Goal: Task Accomplishment & Management: Manage account settings

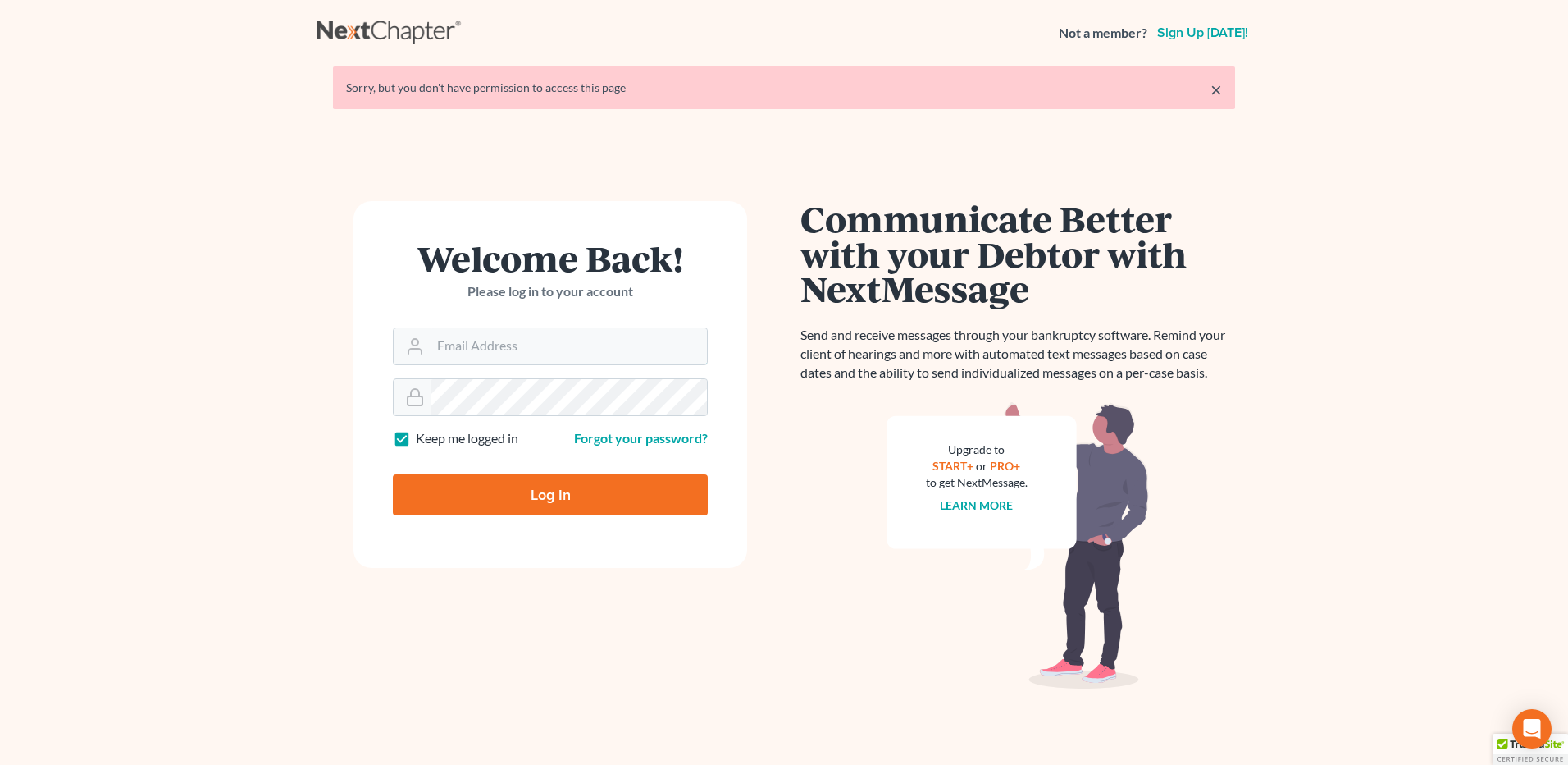
type input "vmedina@debtreset.net"
click at [571, 494] on input "Log In" at bounding box center [550, 495] width 315 height 41
type input "Thinking..."
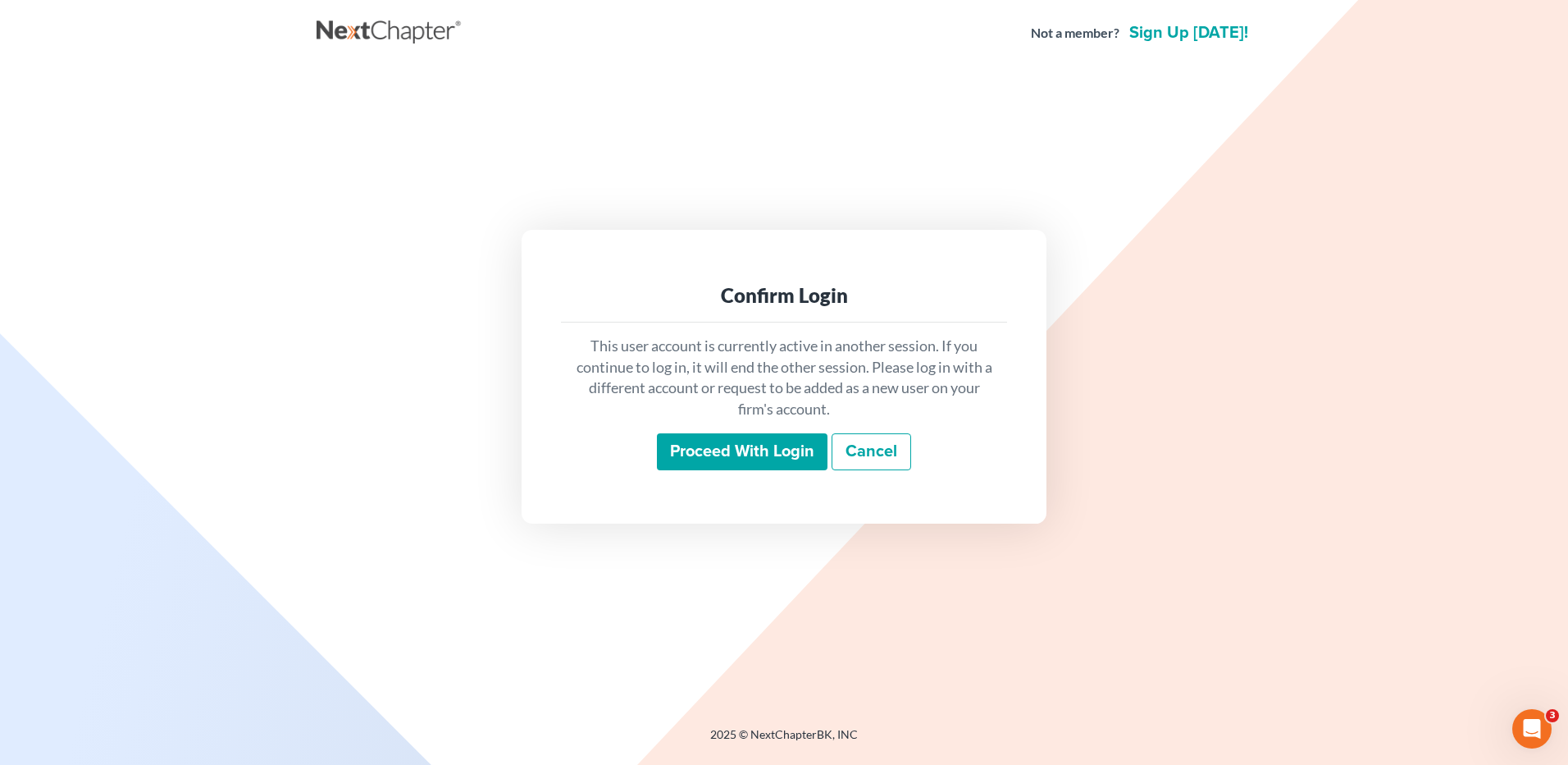
click at [739, 450] on input "Proceed with login" at bounding box center [742, 452] width 171 height 38
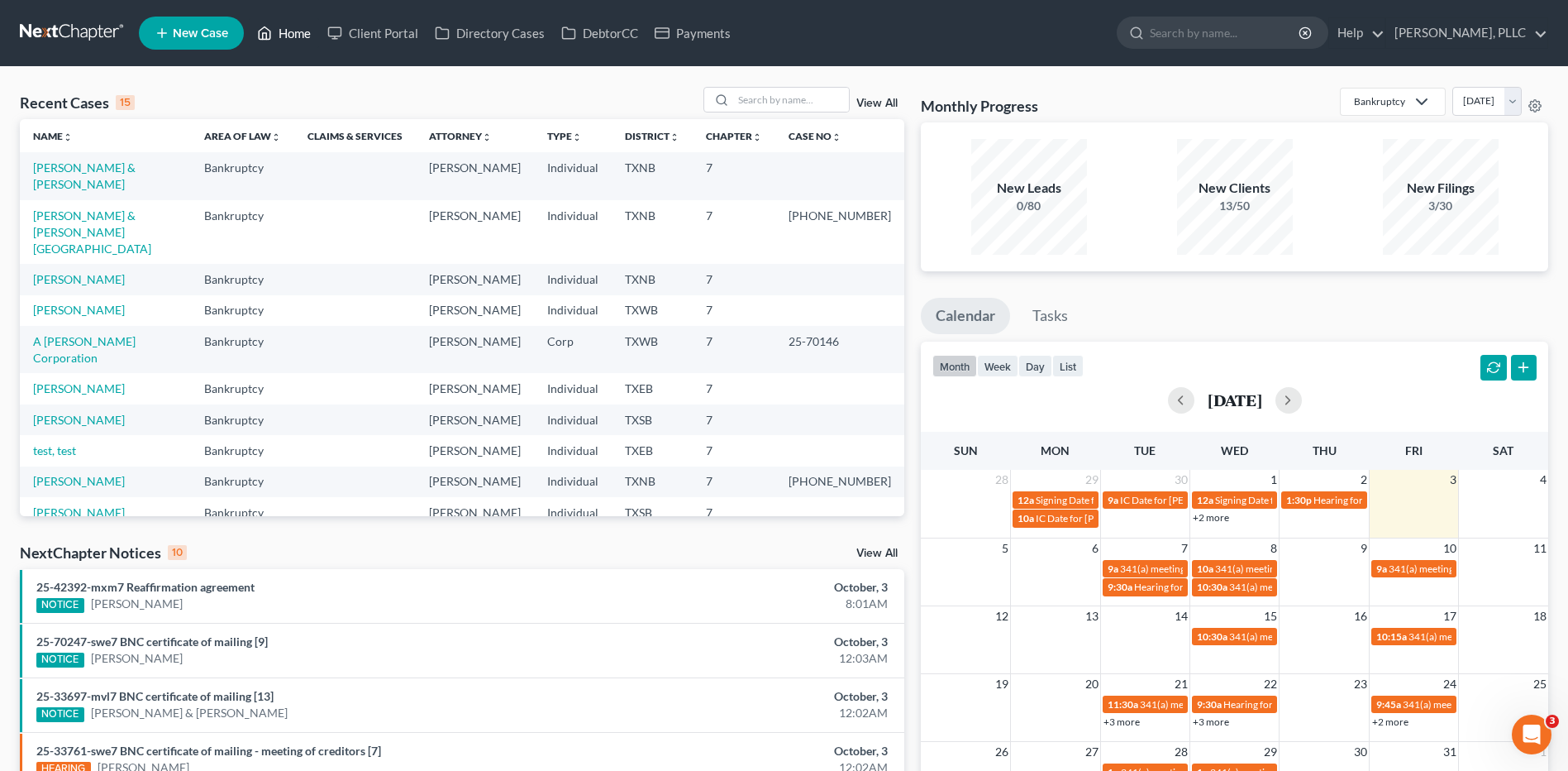
click at [293, 32] on link "Home" at bounding box center [284, 32] width 70 height 29
click at [818, 104] on input "search" at bounding box center [791, 99] width 116 height 24
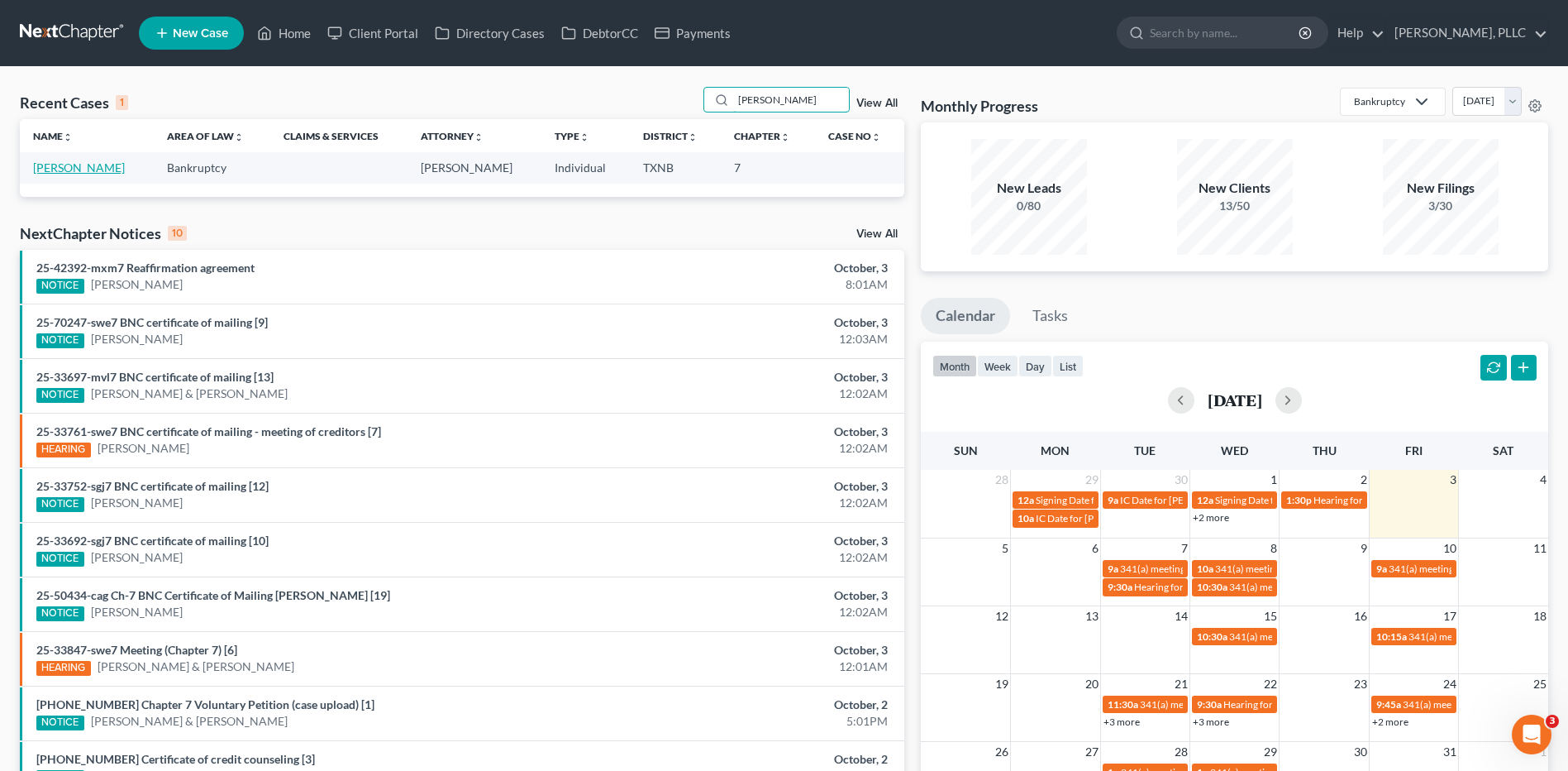
type input "[PERSON_NAME]"
click at [74, 168] on link "[PERSON_NAME]" at bounding box center [79, 167] width 92 height 14
select select "4"
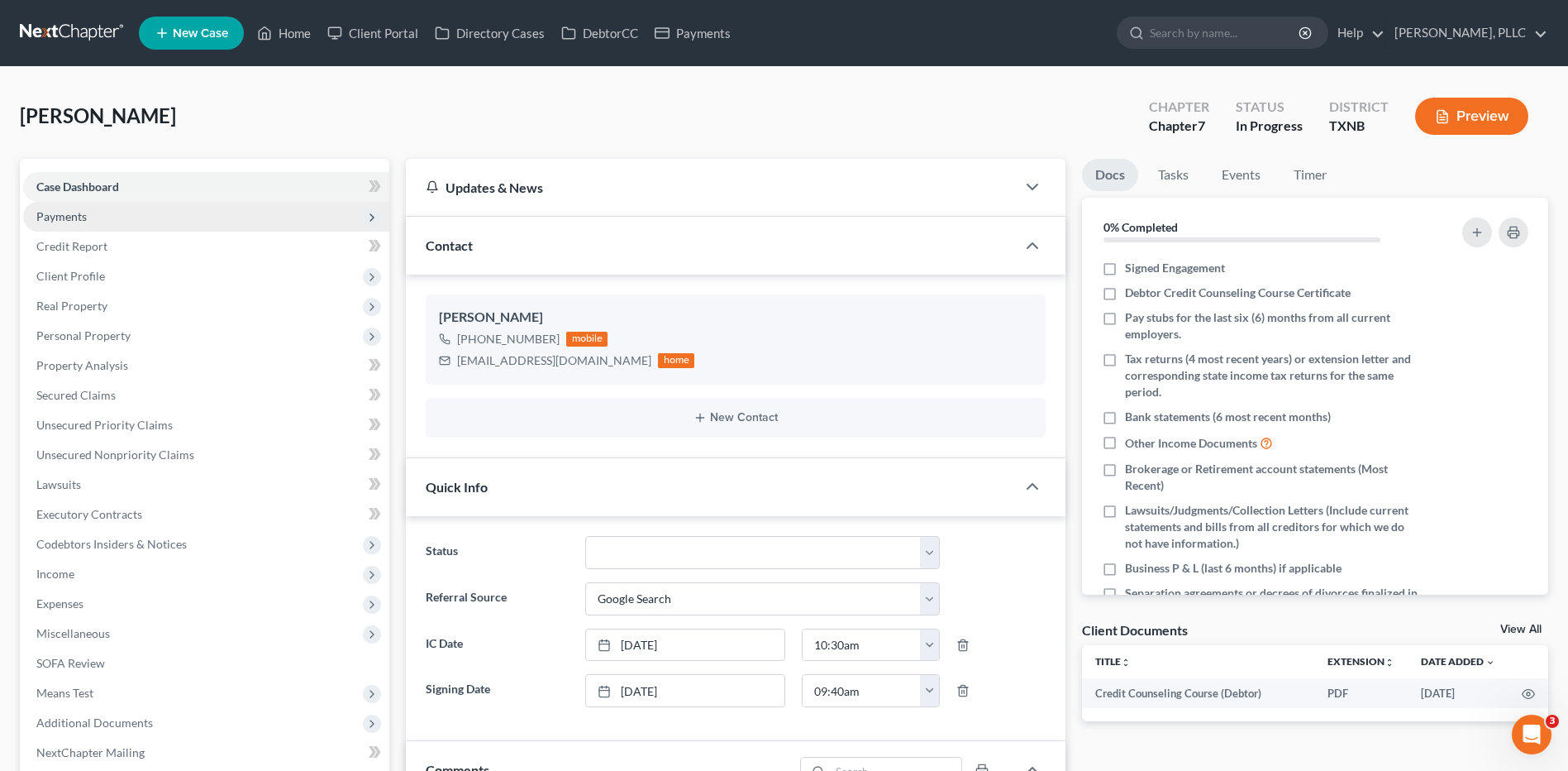
click at [87, 218] on span "Payments" at bounding box center [205, 216] width 366 height 29
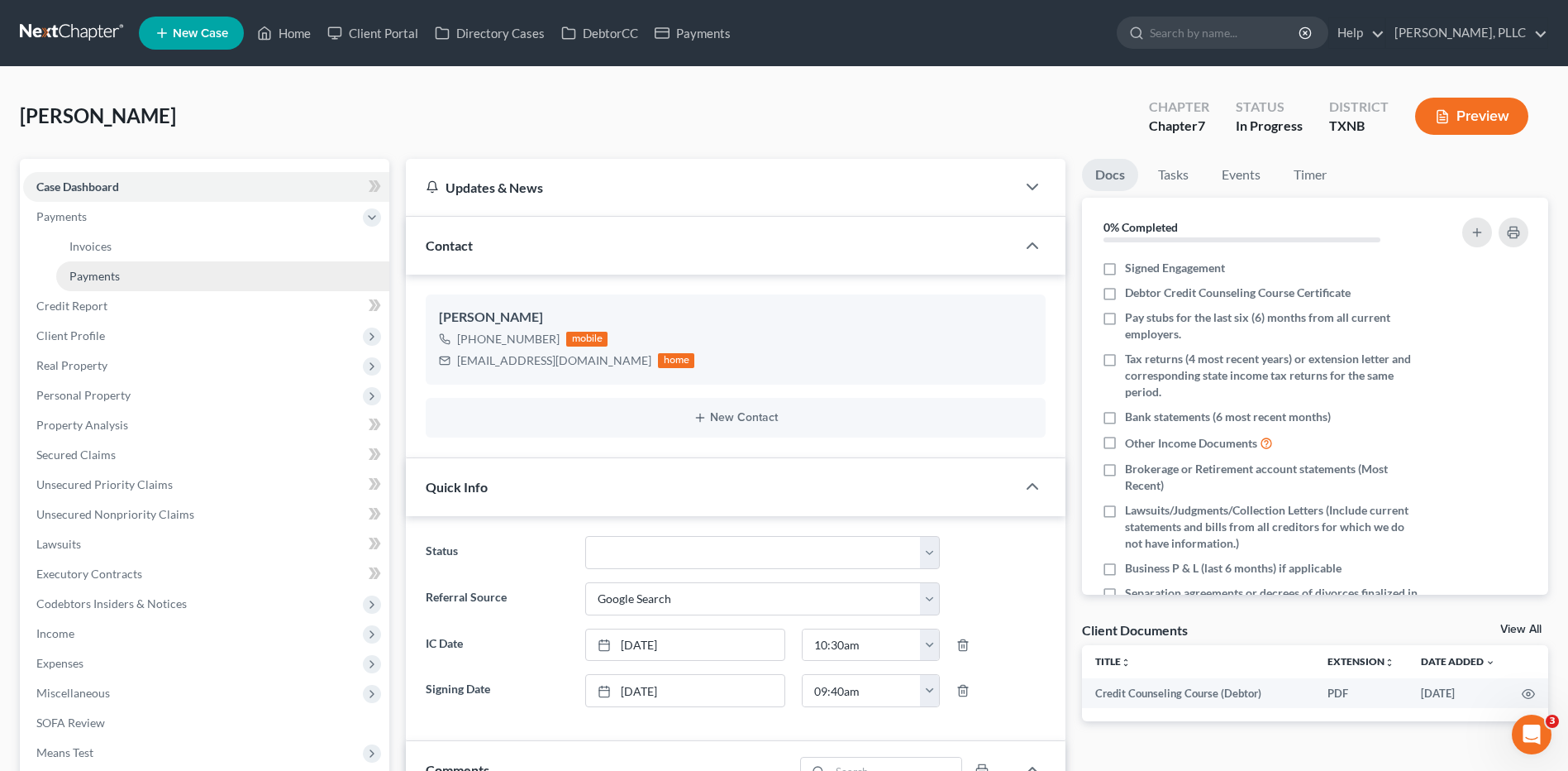
click at [82, 278] on span "Payments" at bounding box center [94, 276] width 50 height 14
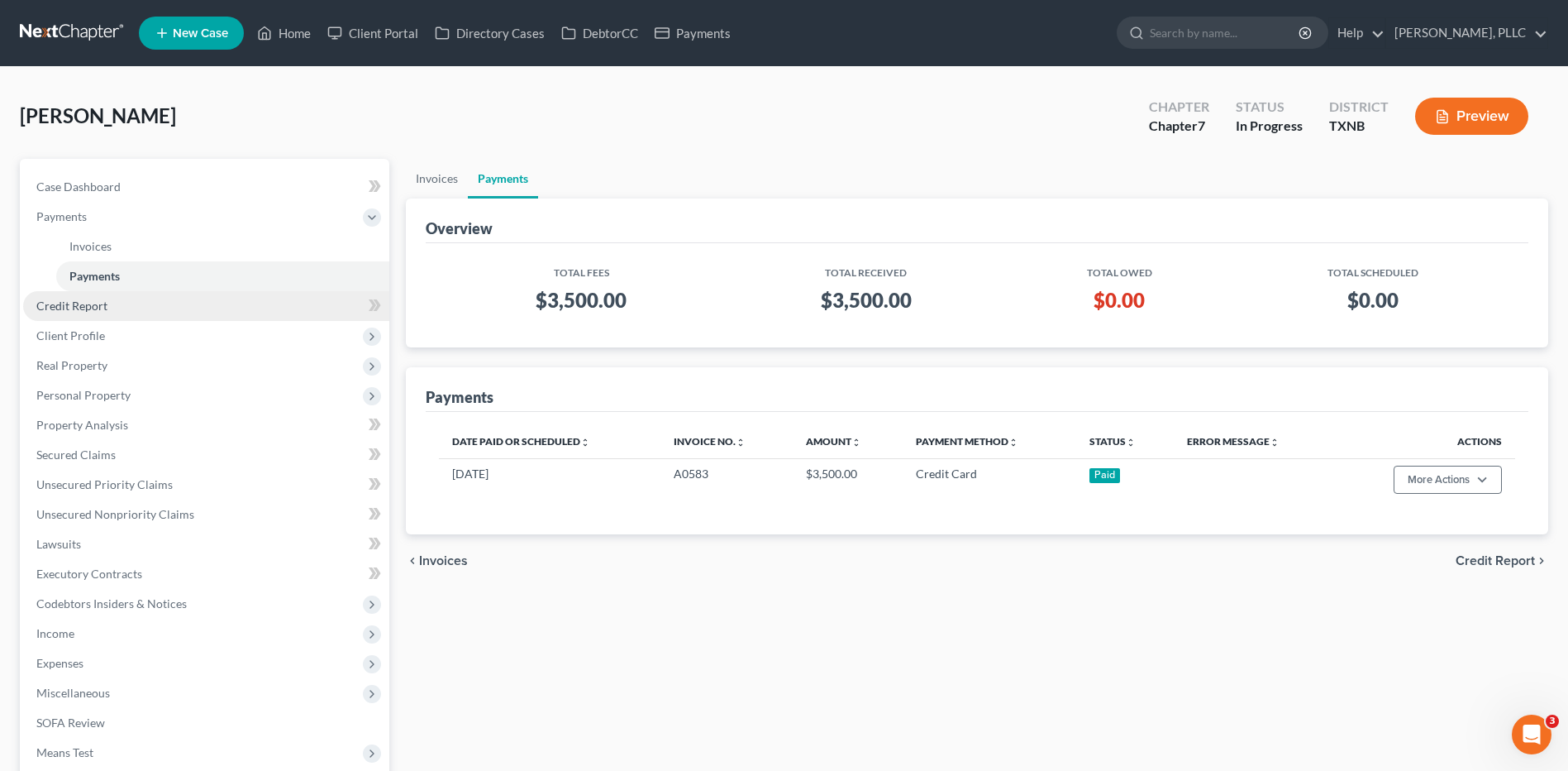
click at [72, 310] on span "Credit Report" at bounding box center [71, 305] width 71 height 14
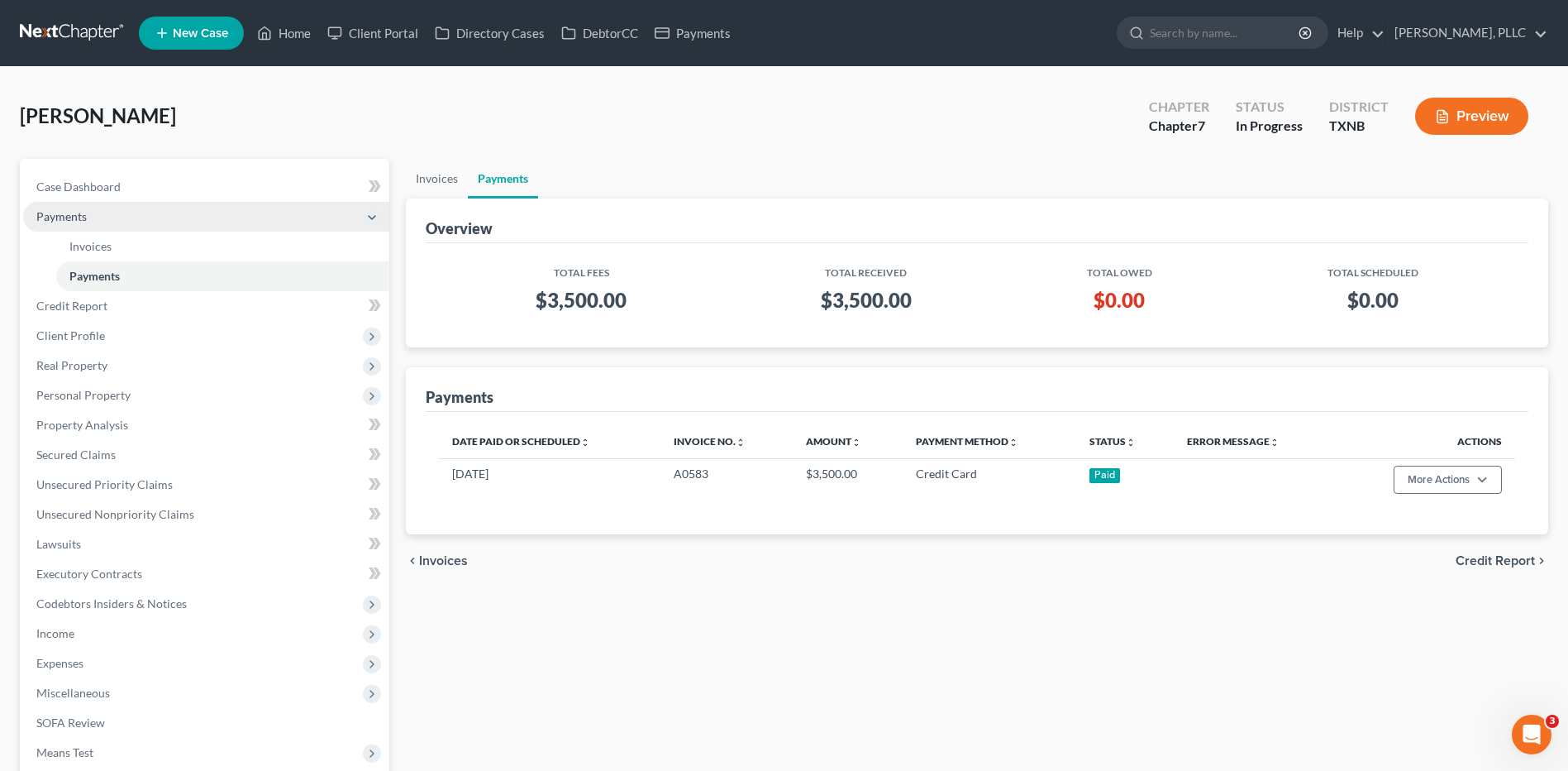
click at [60, 222] on span "Payments" at bounding box center [61, 216] width 50 height 14
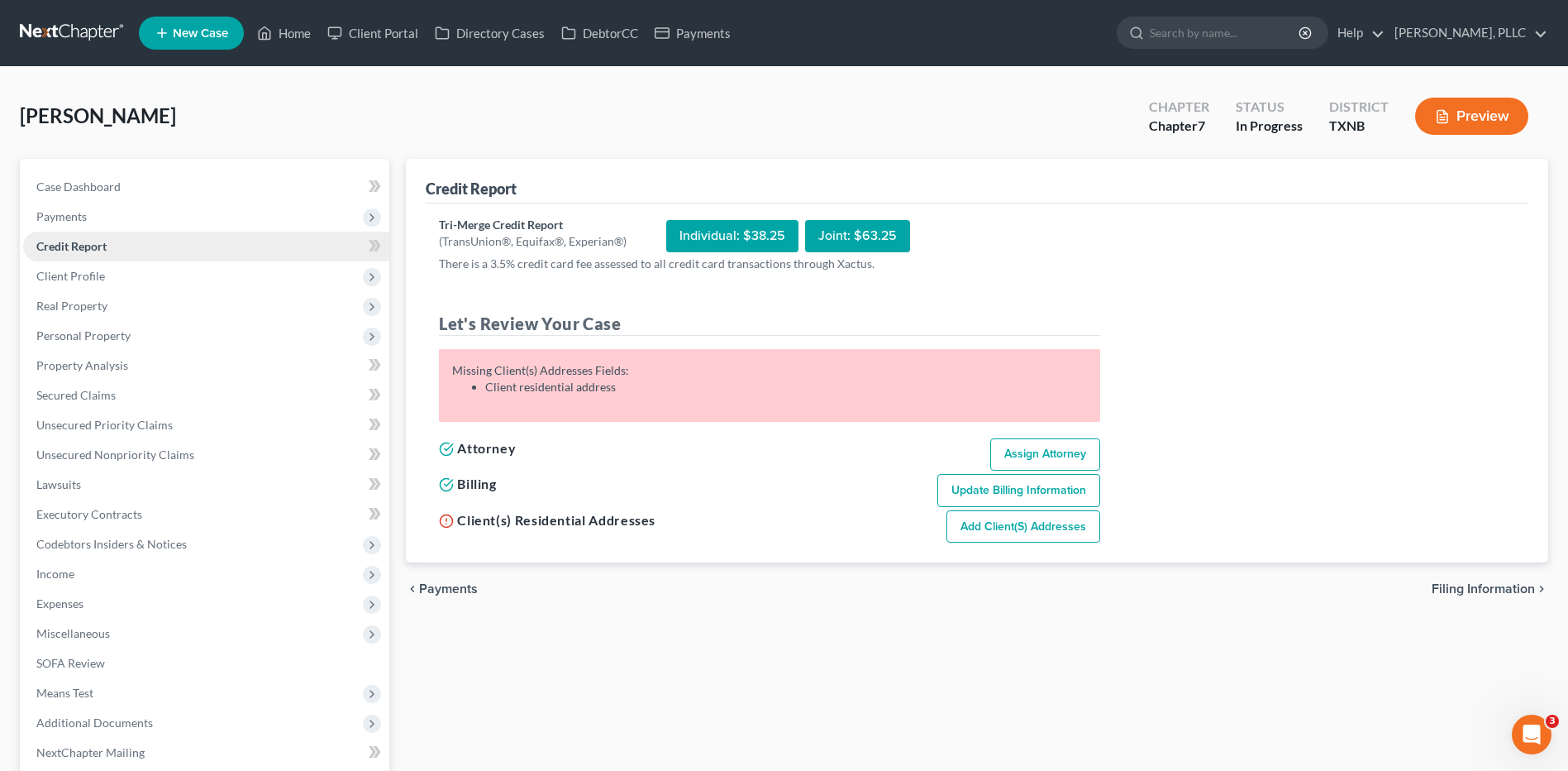
click at [62, 251] on span "Credit Report" at bounding box center [71, 245] width 70 height 14
click at [72, 246] on span "Credit Report" at bounding box center [71, 245] width 70 height 14
click at [56, 276] on span "Client Profile" at bounding box center [70, 276] width 68 height 14
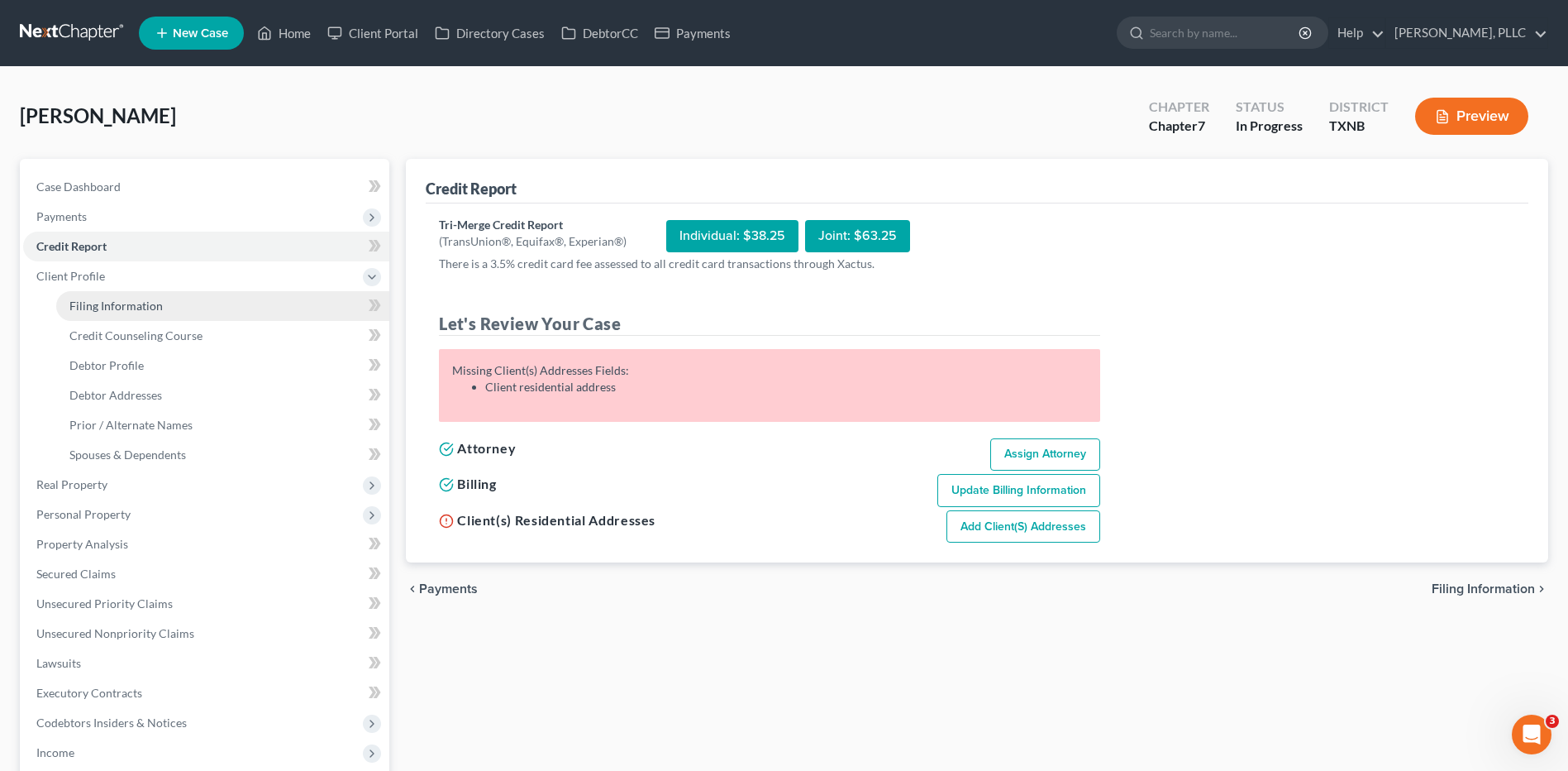
click at [135, 307] on span "Filing Information" at bounding box center [116, 305] width 94 height 14
select select "1"
select select "0"
select select "45"
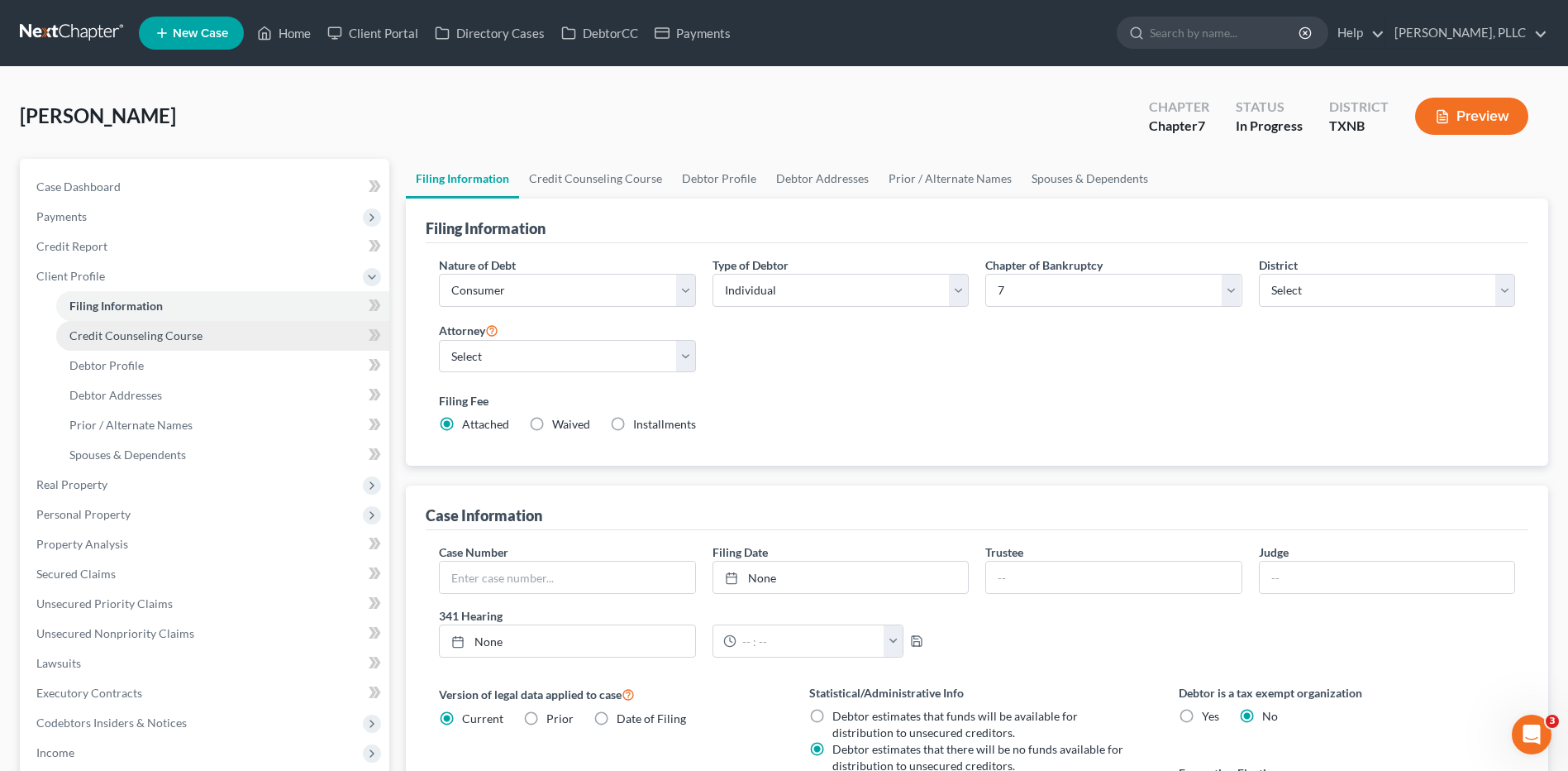
click at [80, 335] on span "Credit Counseling Course" at bounding box center [135, 335] width 134 height 14
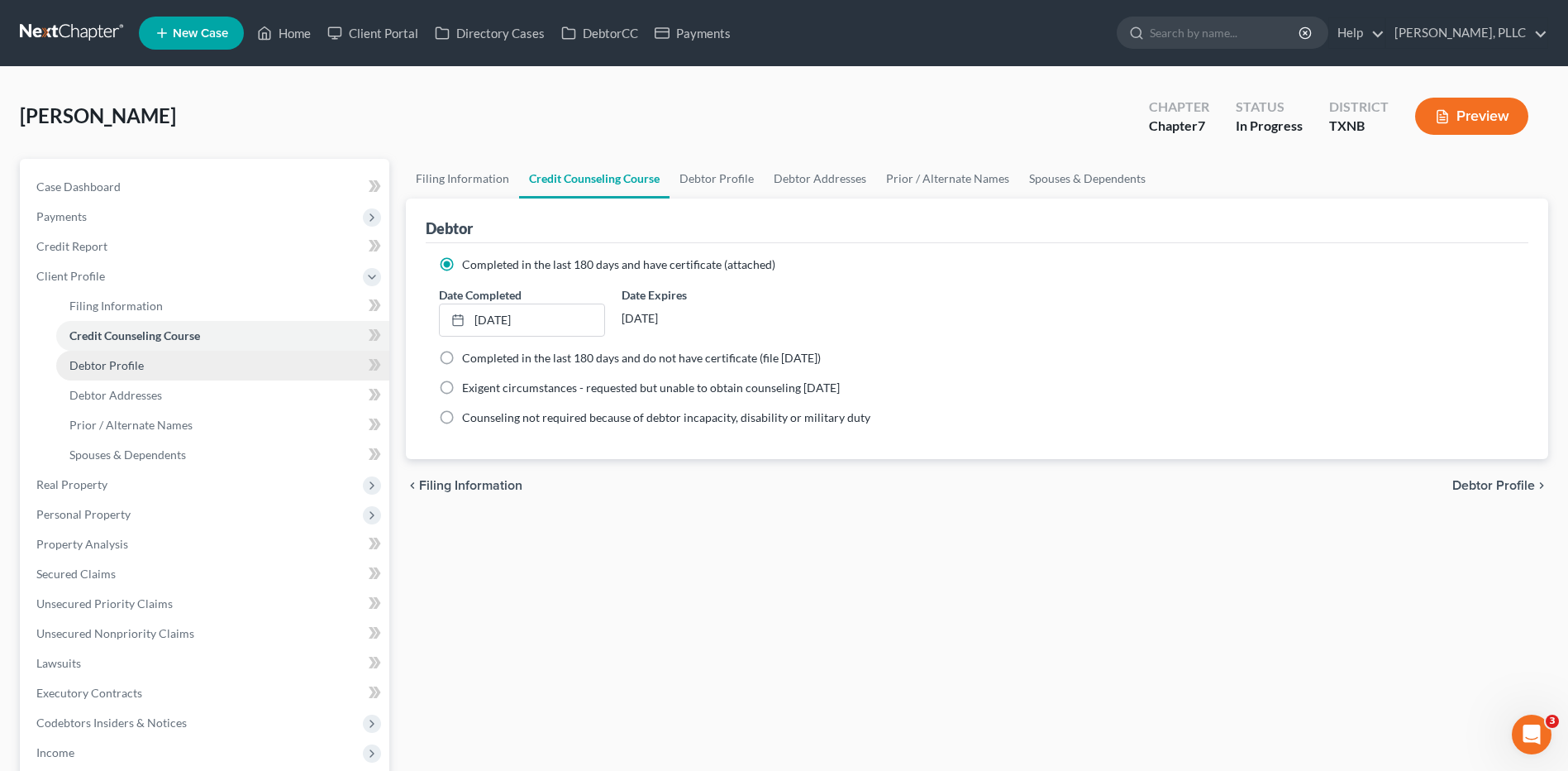
click at [116, 371] on span "Debtor Profile" at bounding box center [106, 365] width 75 height 14
select select "0"
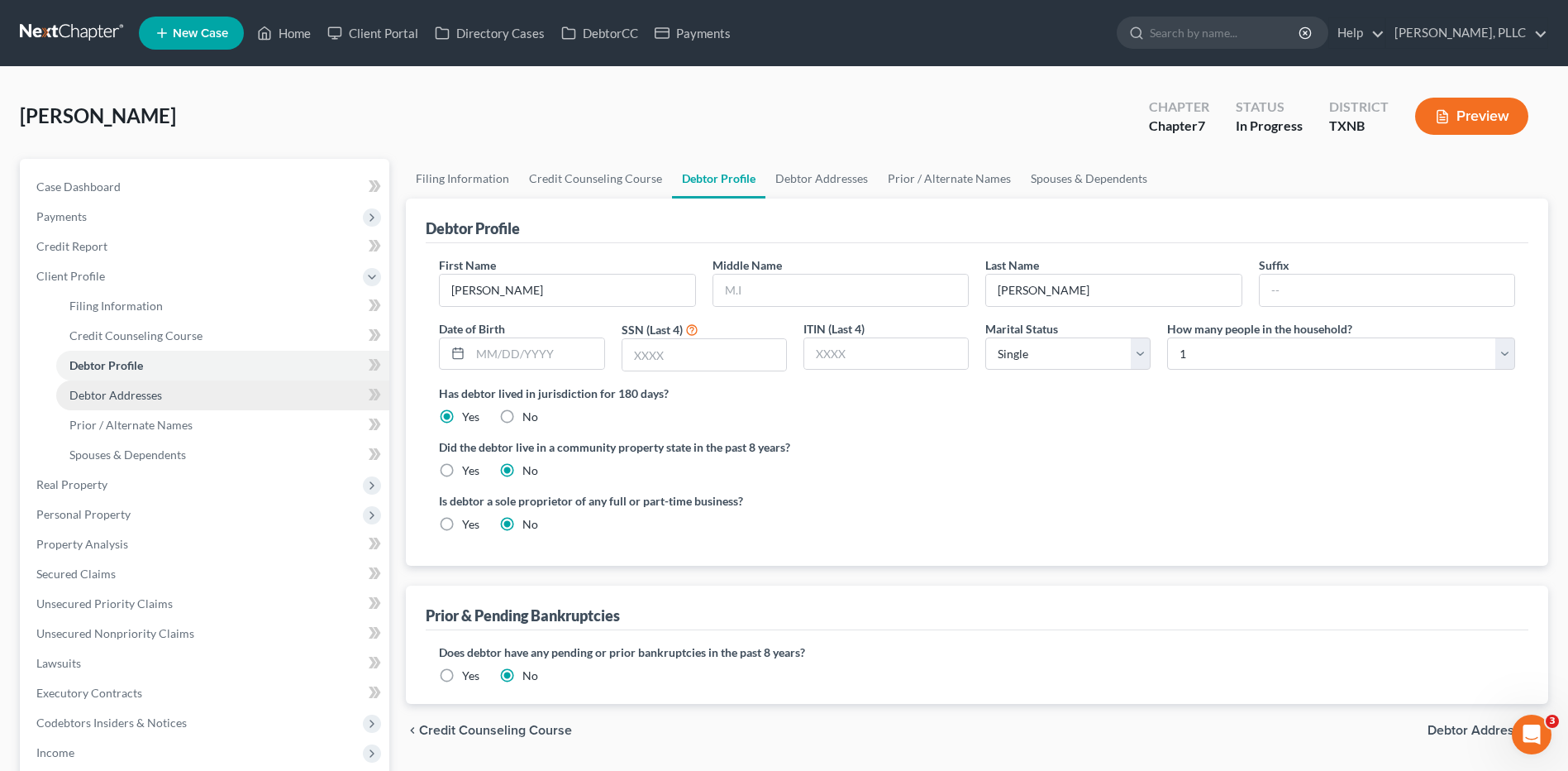
click at [102, 392] on span "Debtor Addresses" at bounding box center [116, 395] width 93 height 14
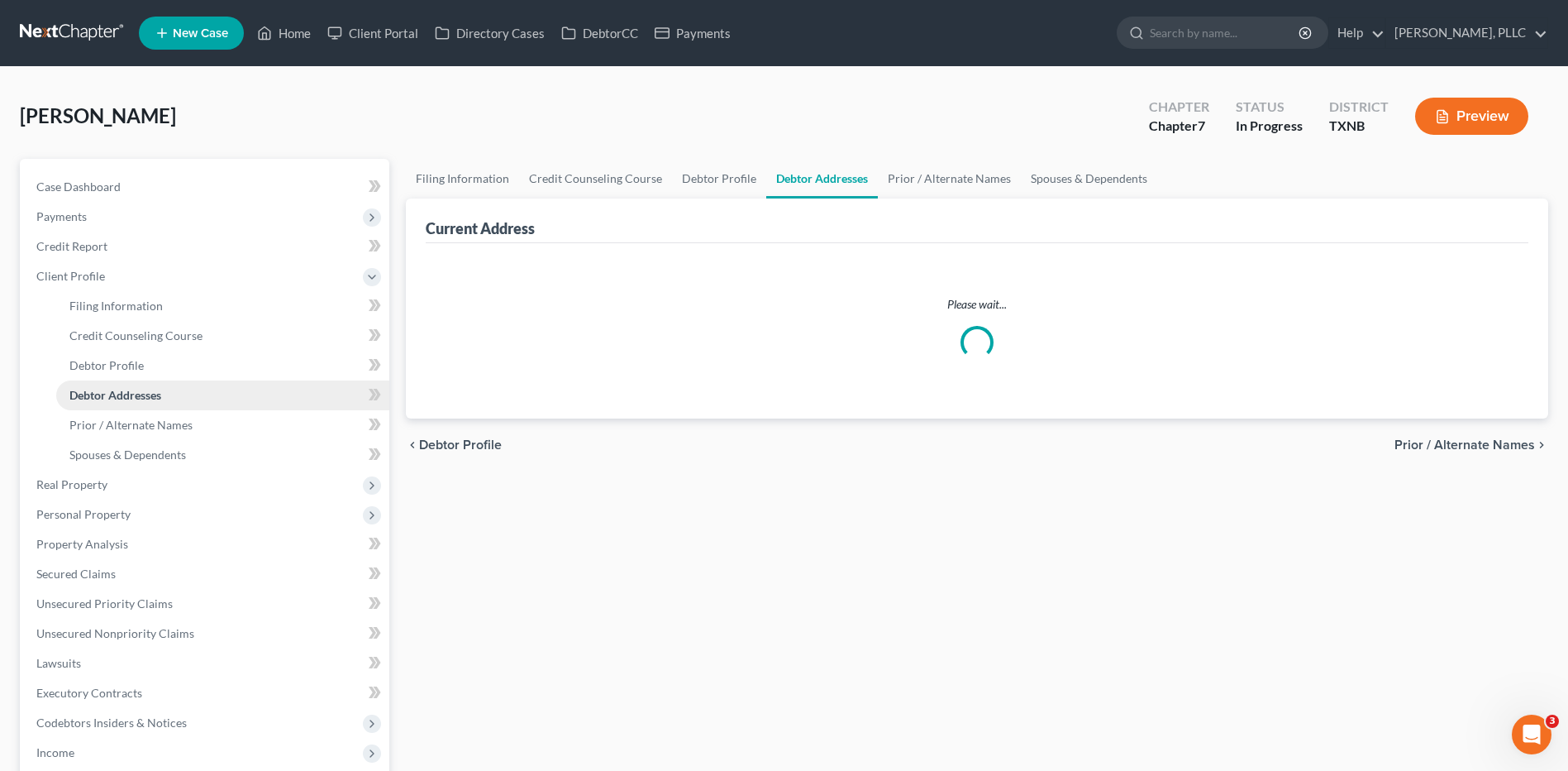
select select "0"
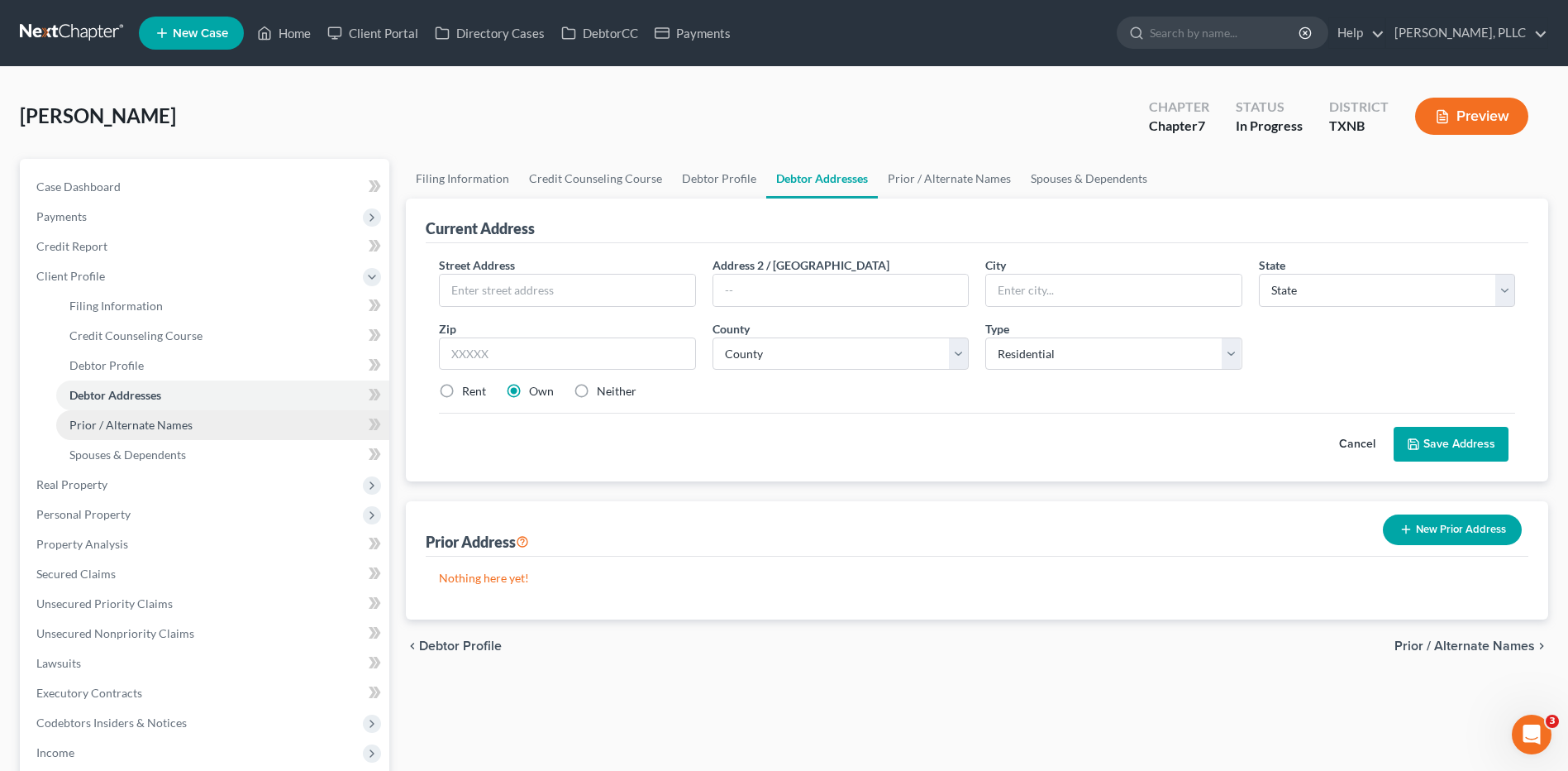
click at [79, 429] on span "Prior / Alternate Names" at bounding box center [131, 424] width 123 height 14
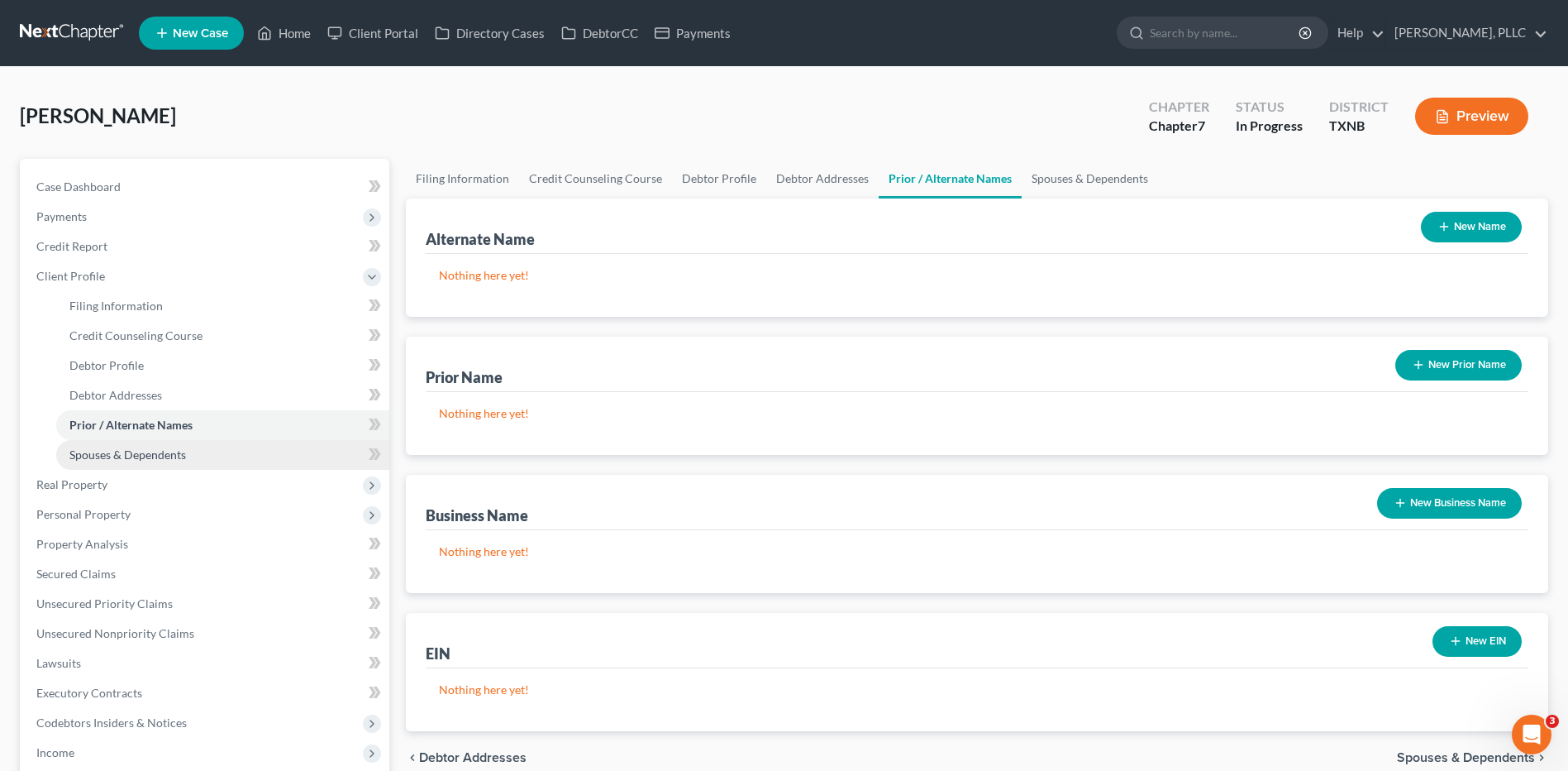
click at [104, 462] on link "Spouses & Dependents" at bounding box center [223, 455] width 333 height 29
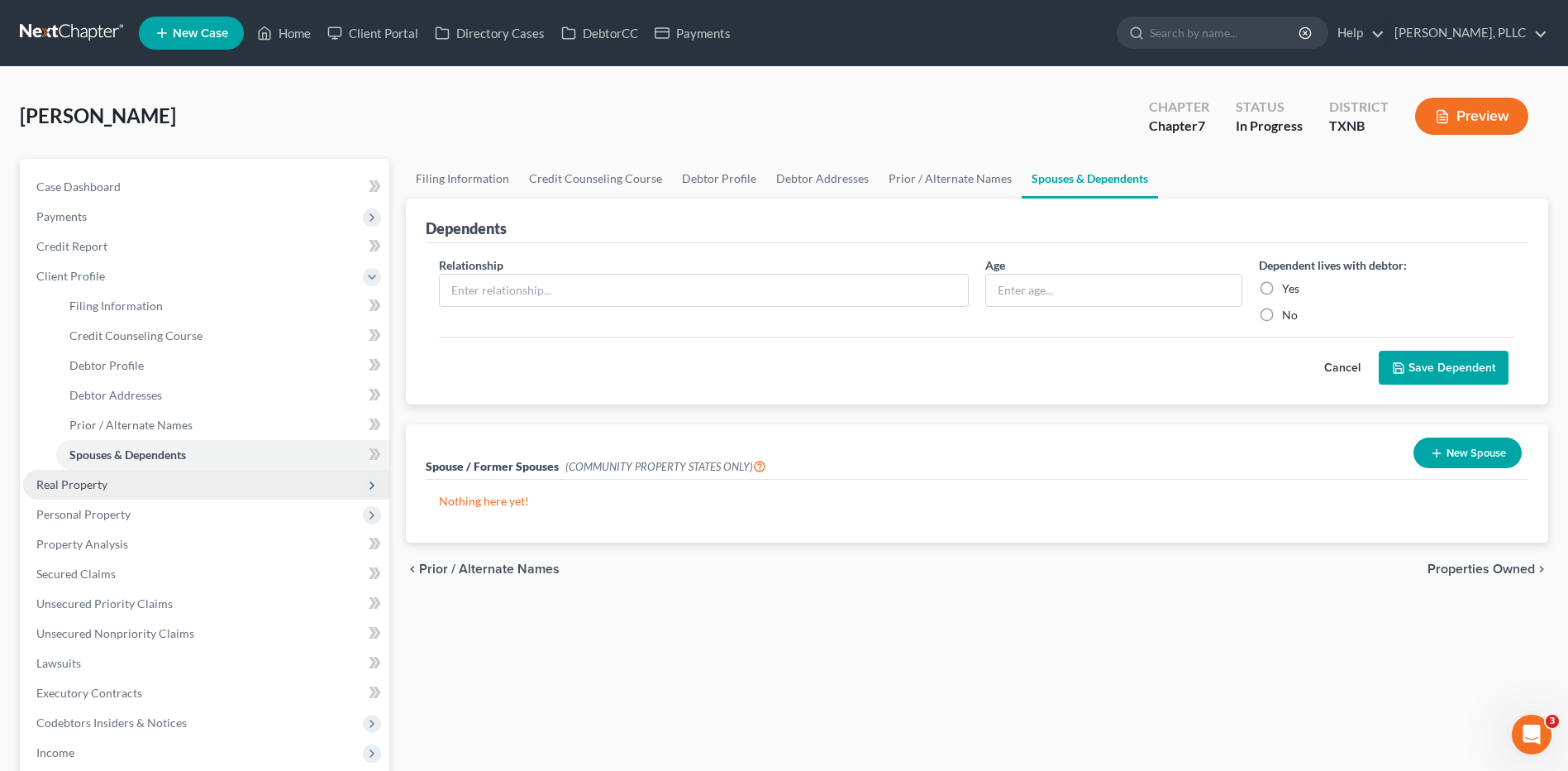
click at [73, 486] on span "Real Property" at bounding box center [71, 484] width 71 height 14
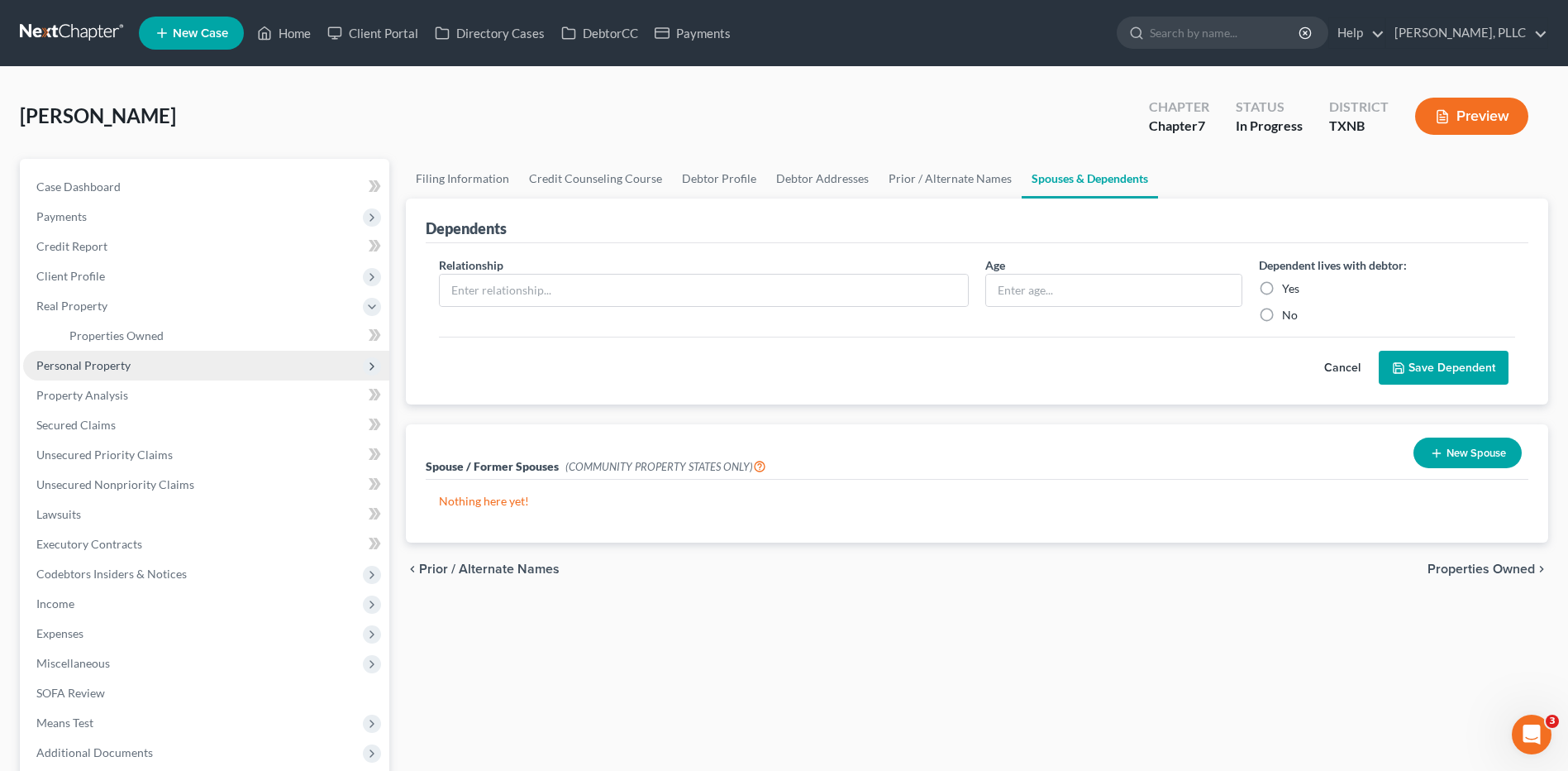
click at [55, 370] on span "Personal Property" at bounding box center [83, 365] width 95 height 14
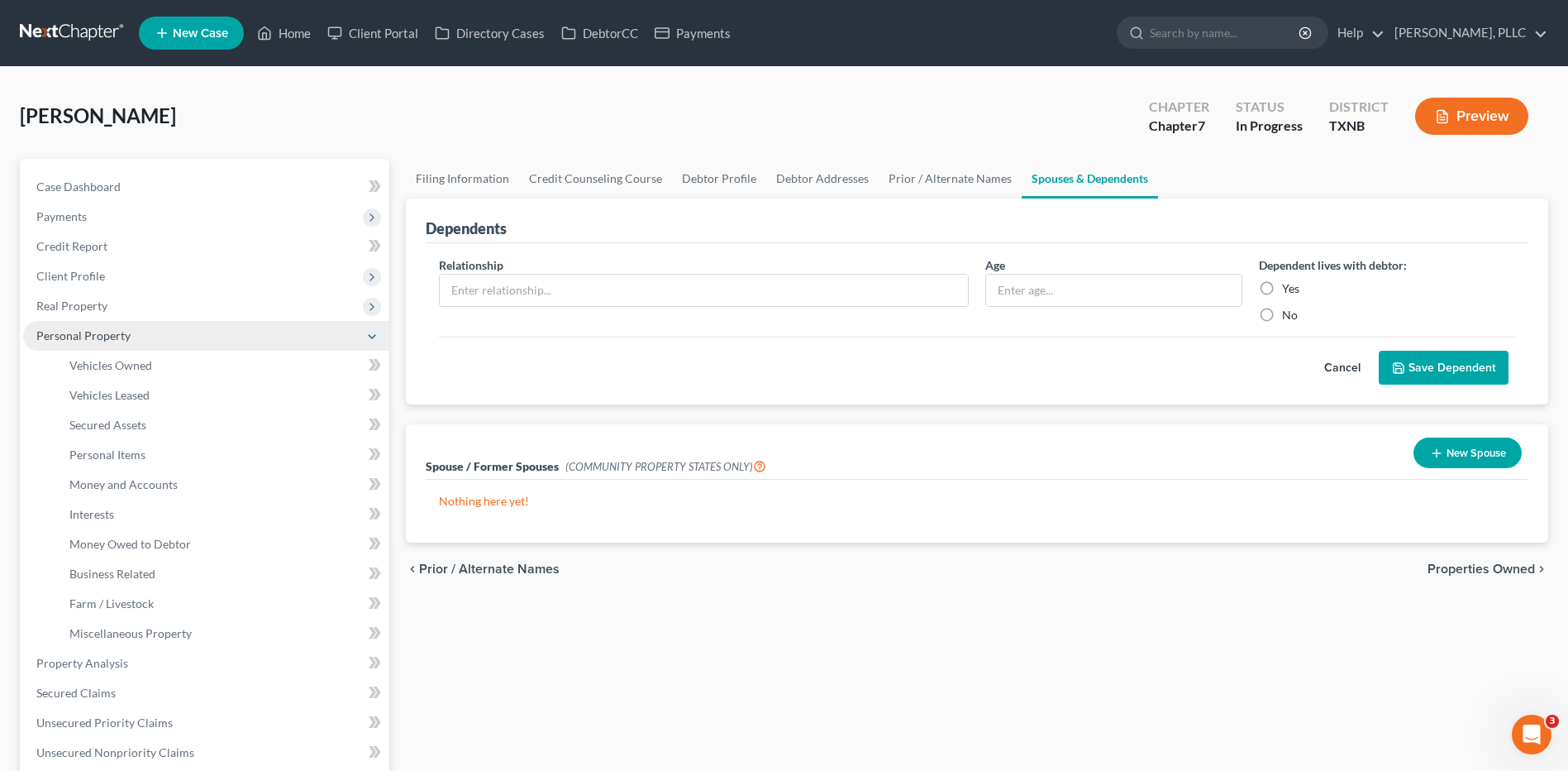
click at [111, 335] on span "Personal Property" at bounding box center [83, 335] width 95 height 14
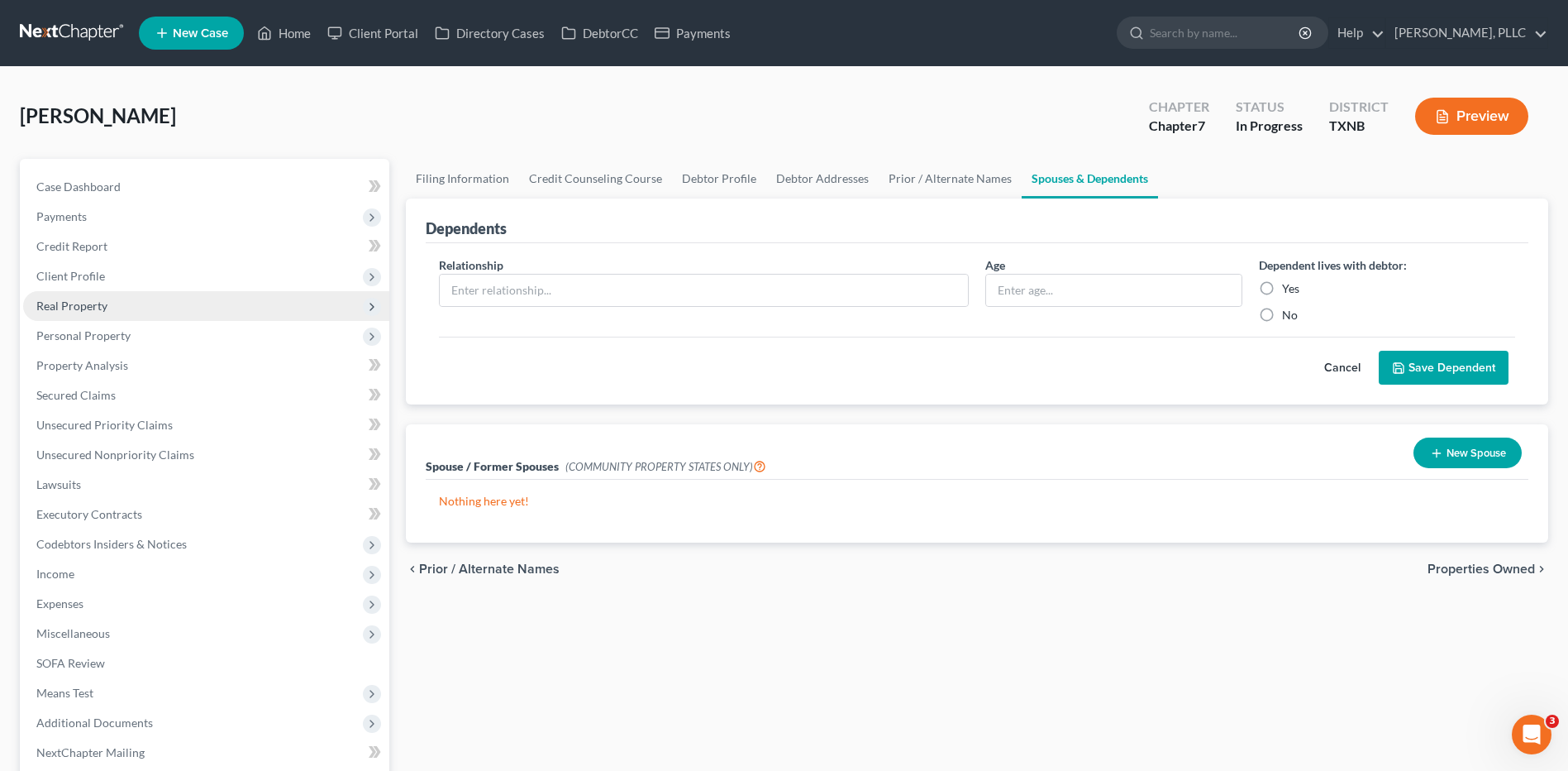
click at [97, 310] on span "Real Property" at bounding box center [71, 305] width 71 height 14
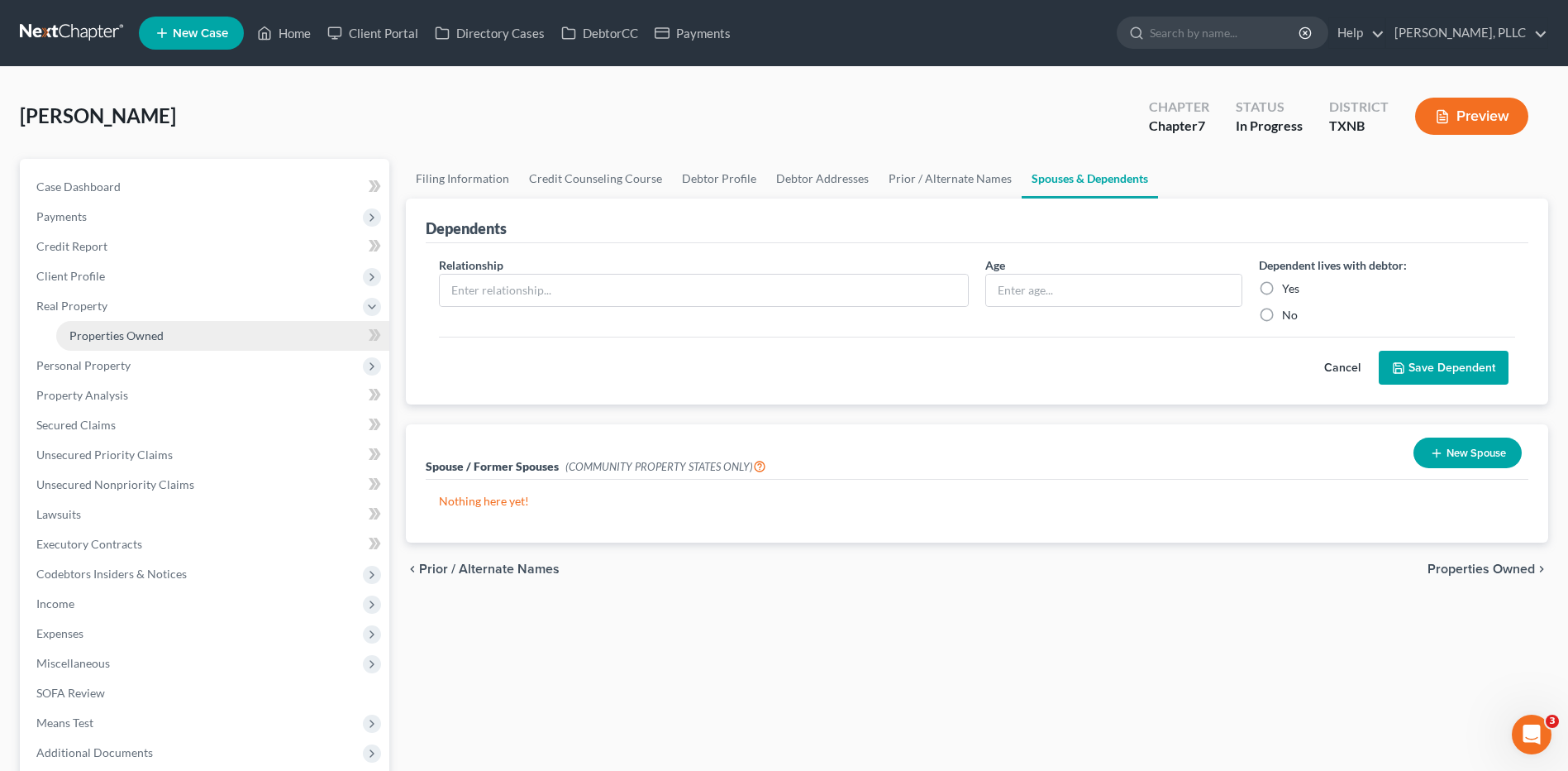
click at [127, 341] on span "Properties Owned" at bounding box center [116, 335] width 95 height 14
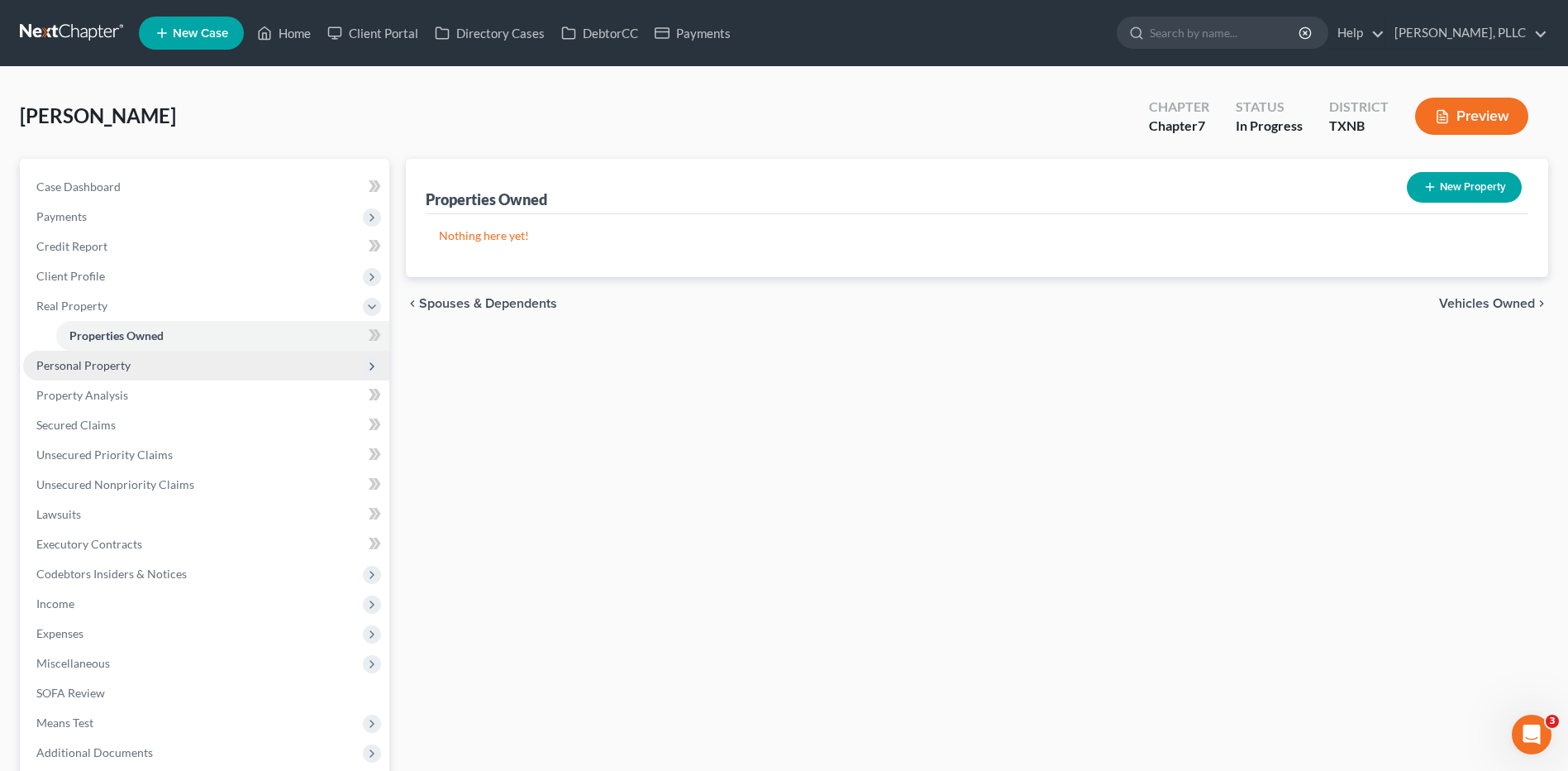
click at [83, 372] on span "Personal Property" at bounding box center [205, 365] width 366 height 29
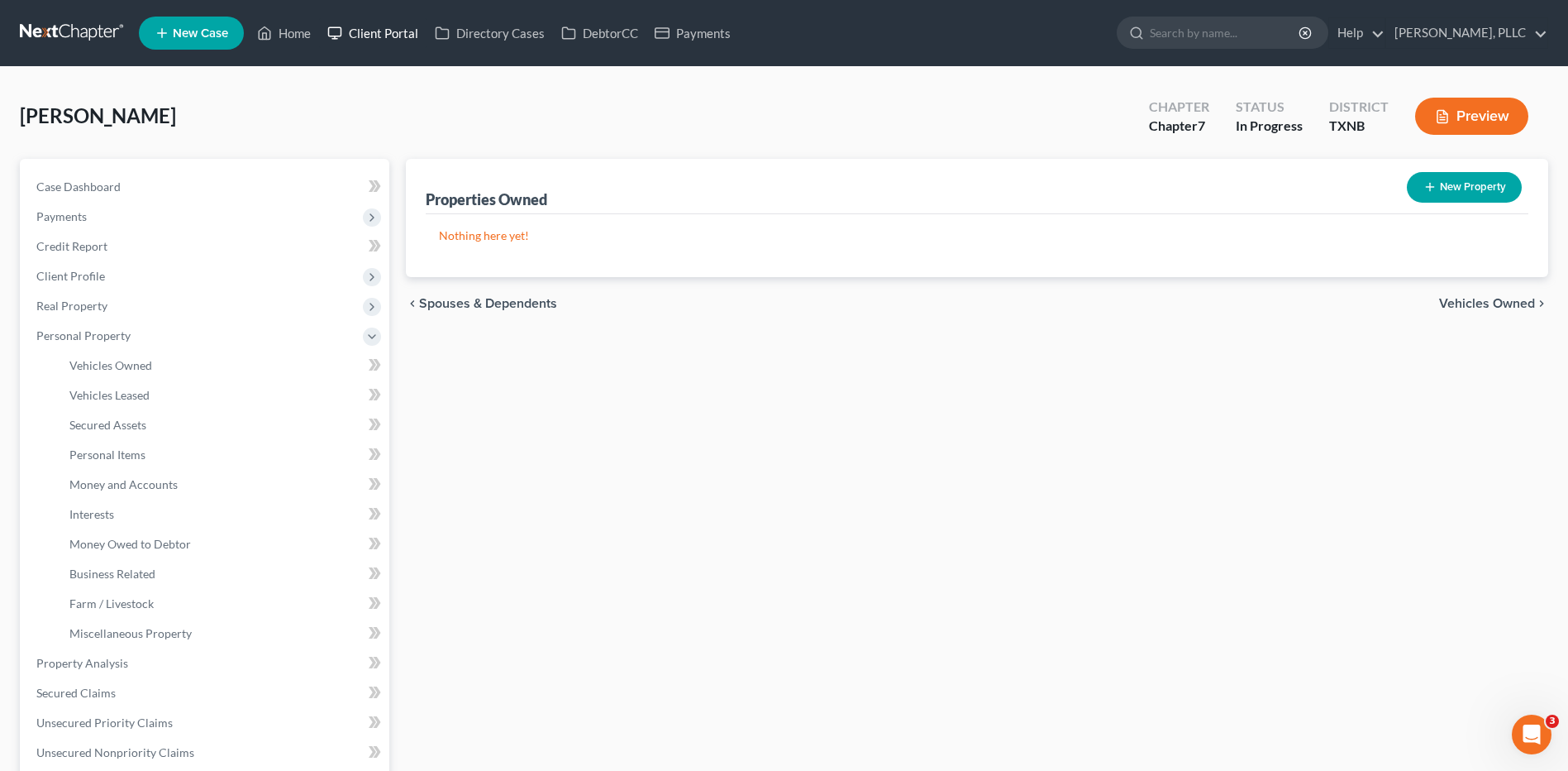
click at [382, 39] on link "Client Portal" at bounding box center [373, 32] width 108 height 29
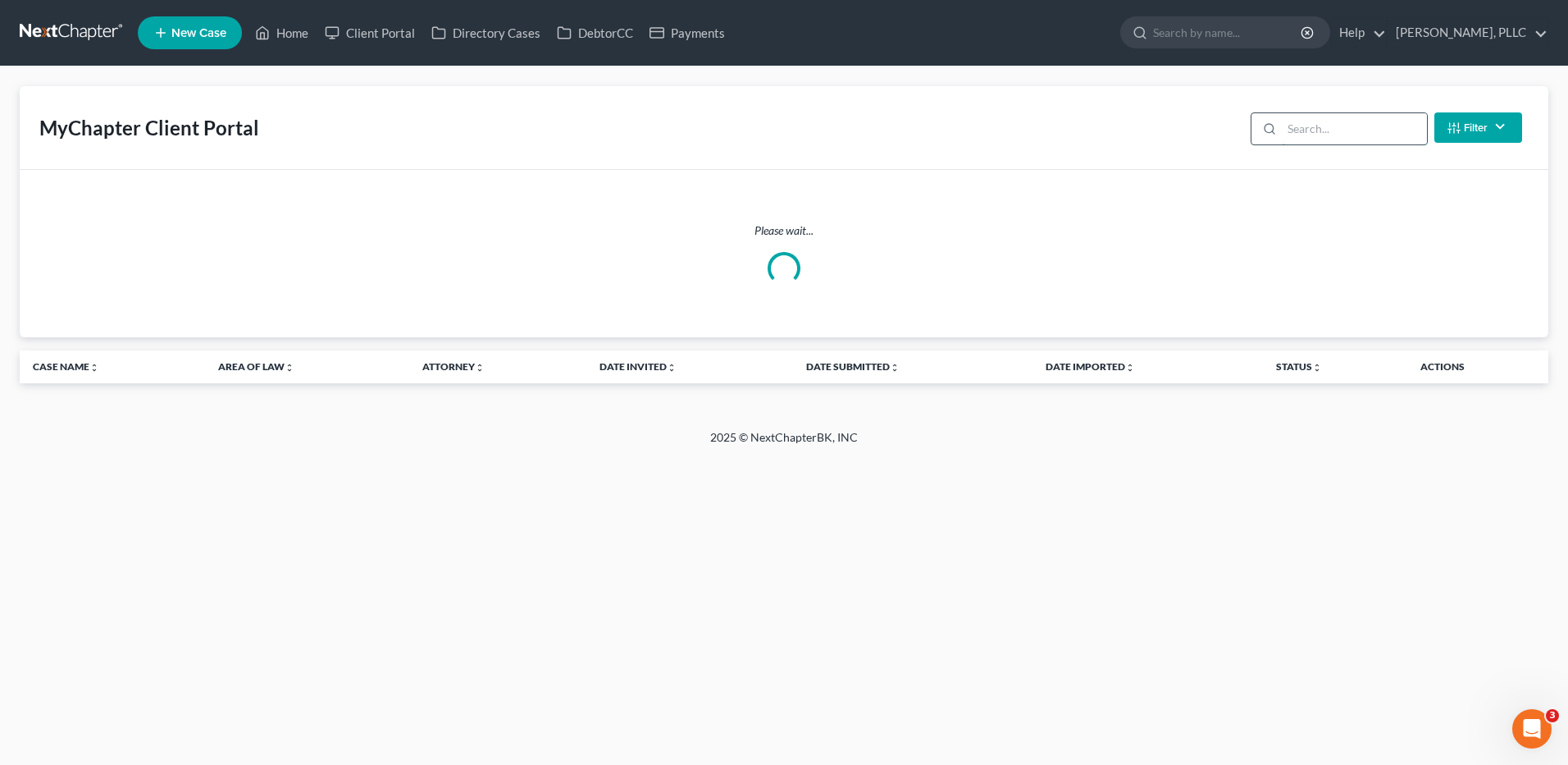
click at [1305, 132] on input "search" at bounding box center [1355, 128] width 146 height 31
type input "[PERSON_NAME]"
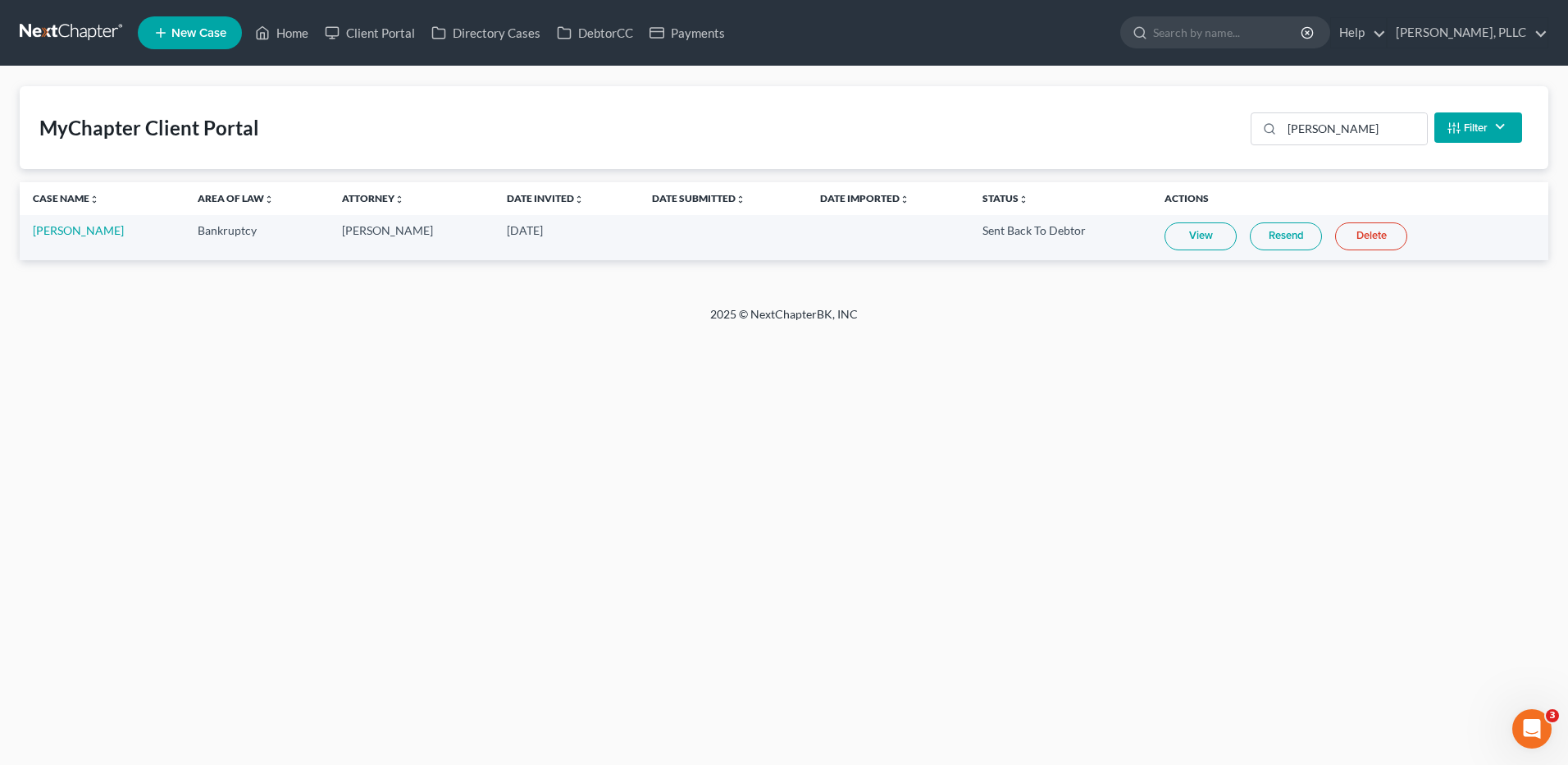
click at [1193, 234] on link "View" at bounding box center [1201, 237] width 72 height 28
click at [65, 235] on link "[PERSON_NAME]" at bounding box center [78, 229] width 91 height 14
select select "4"
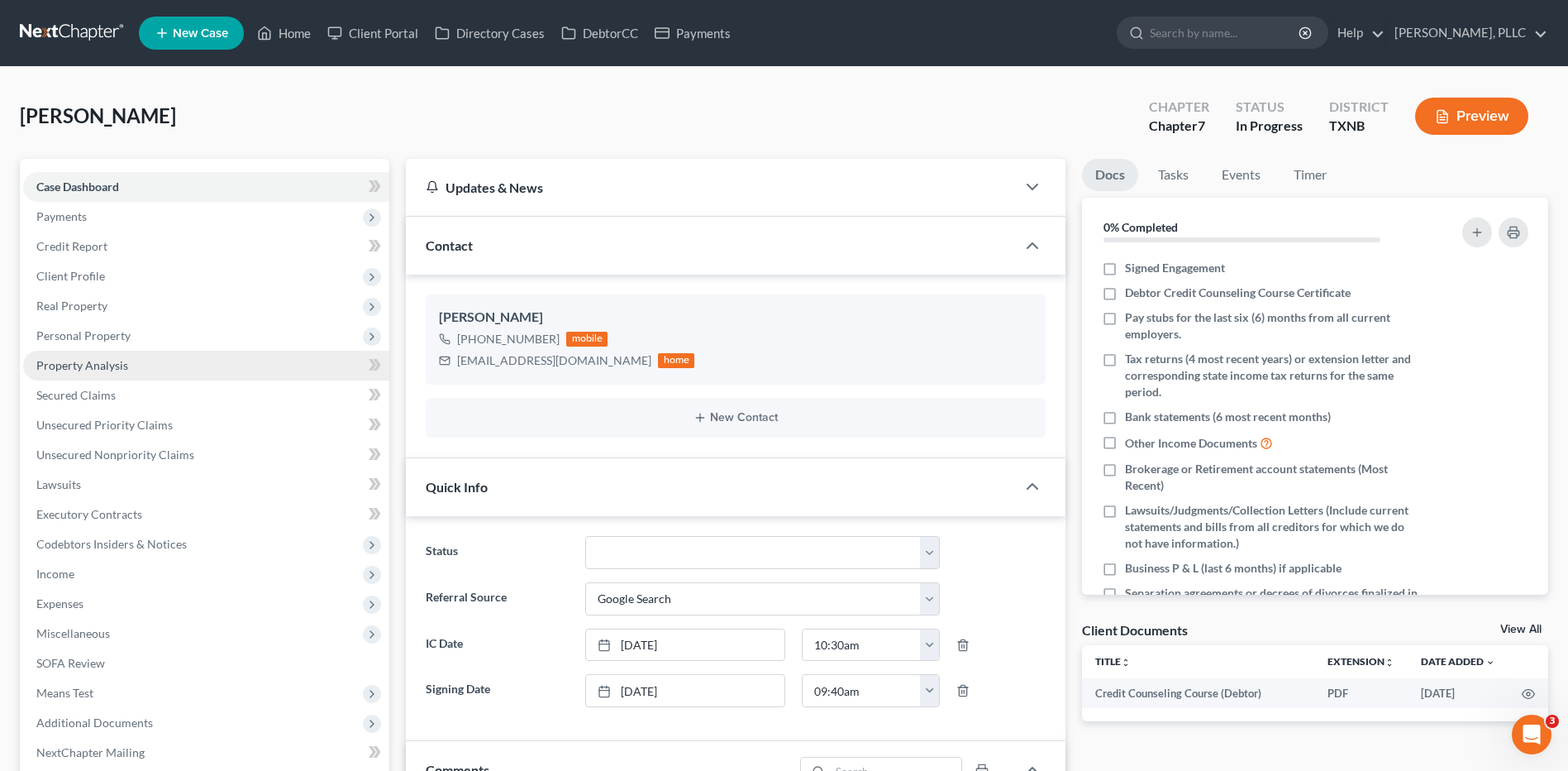
click at [121, 370] on span "Property Analysis" at bounding box center [81, 365] width 92 height 14
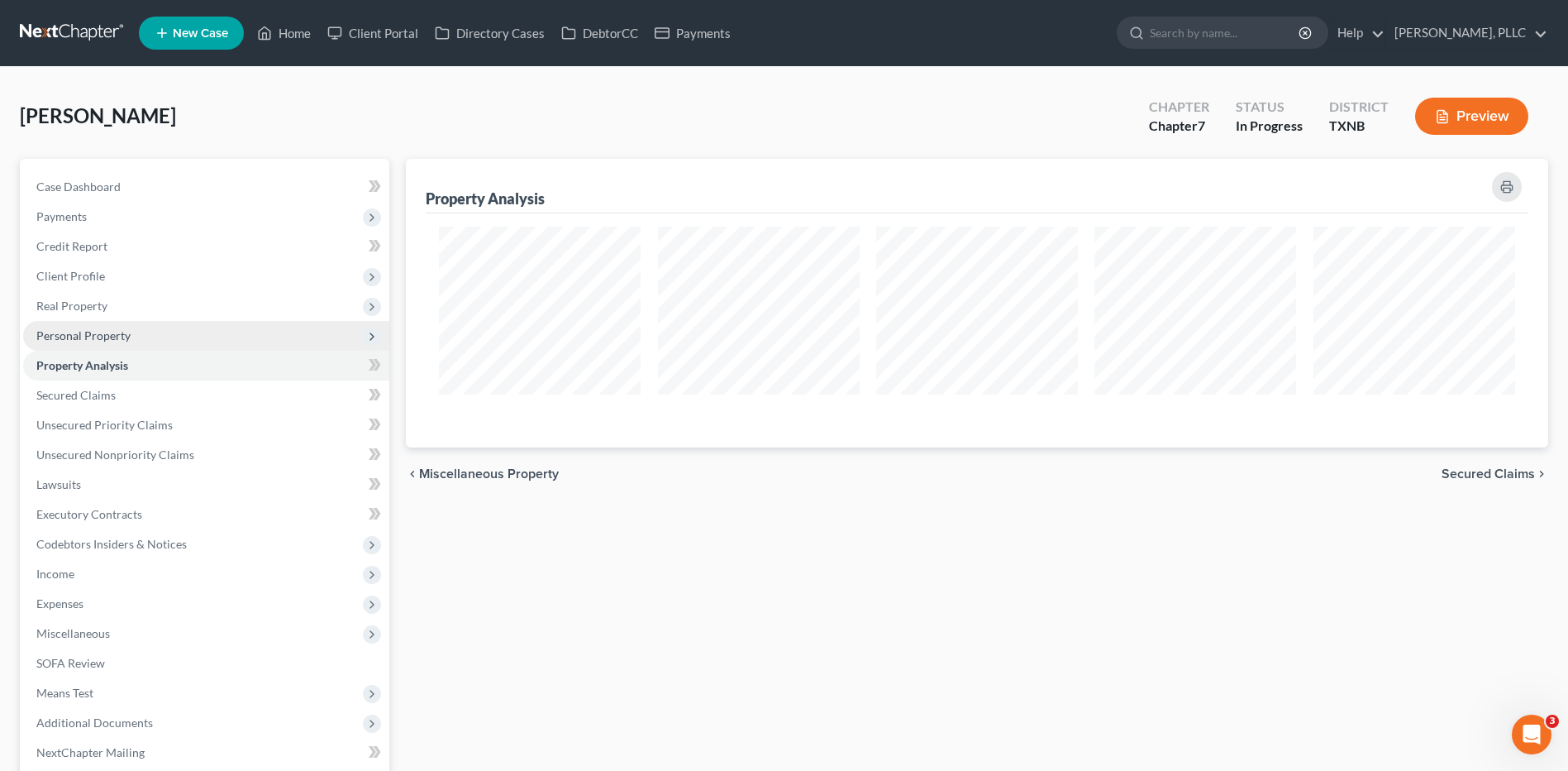
scroll to position [289, 1143]
click at [122, 337] on span "Personal Property" at bounding box center [83, 335] width 95 height 14
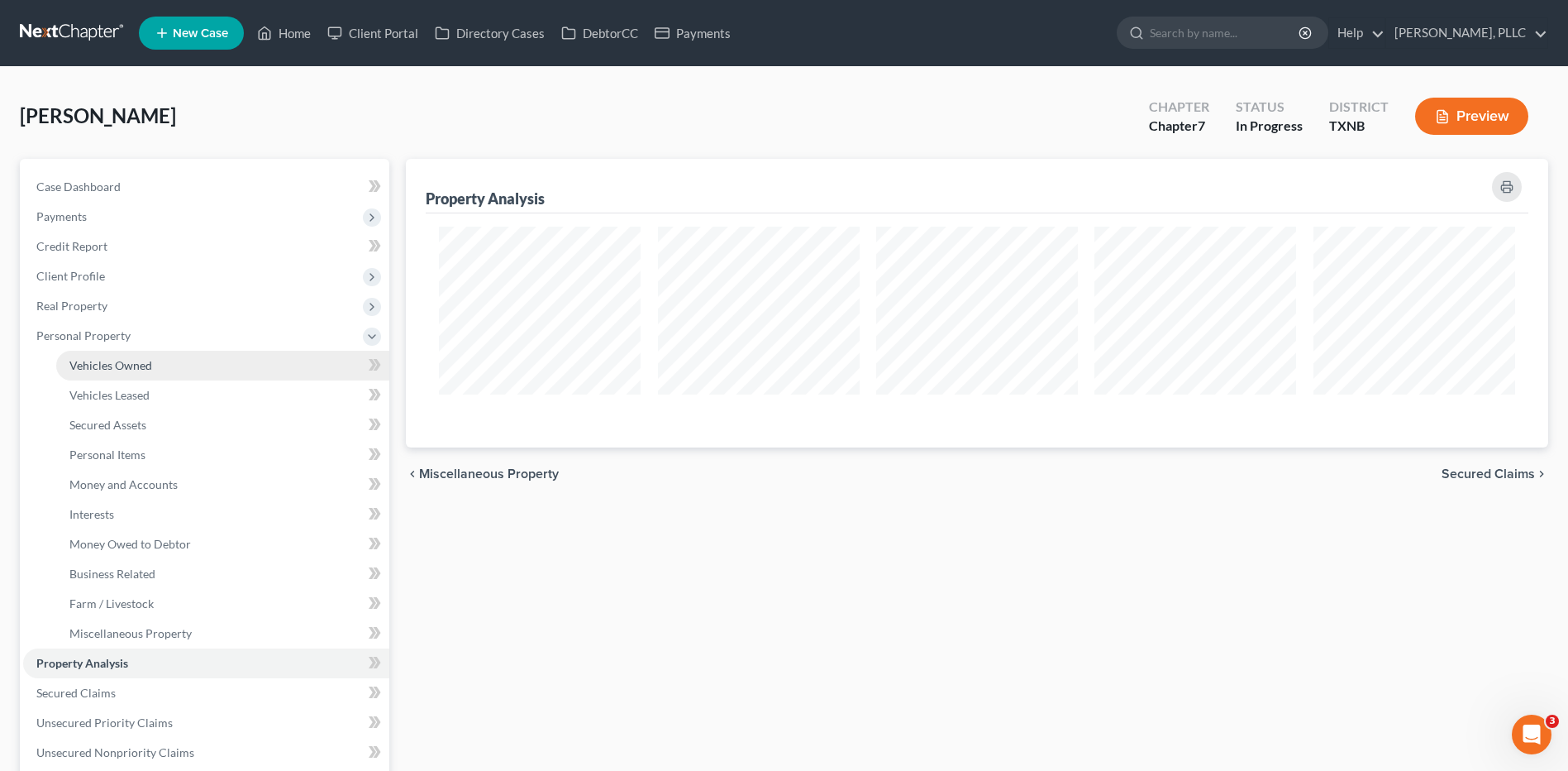
click at [133, 368] on span "Vehicles Owned" at bounding box center [110, 365] width 82 height 14
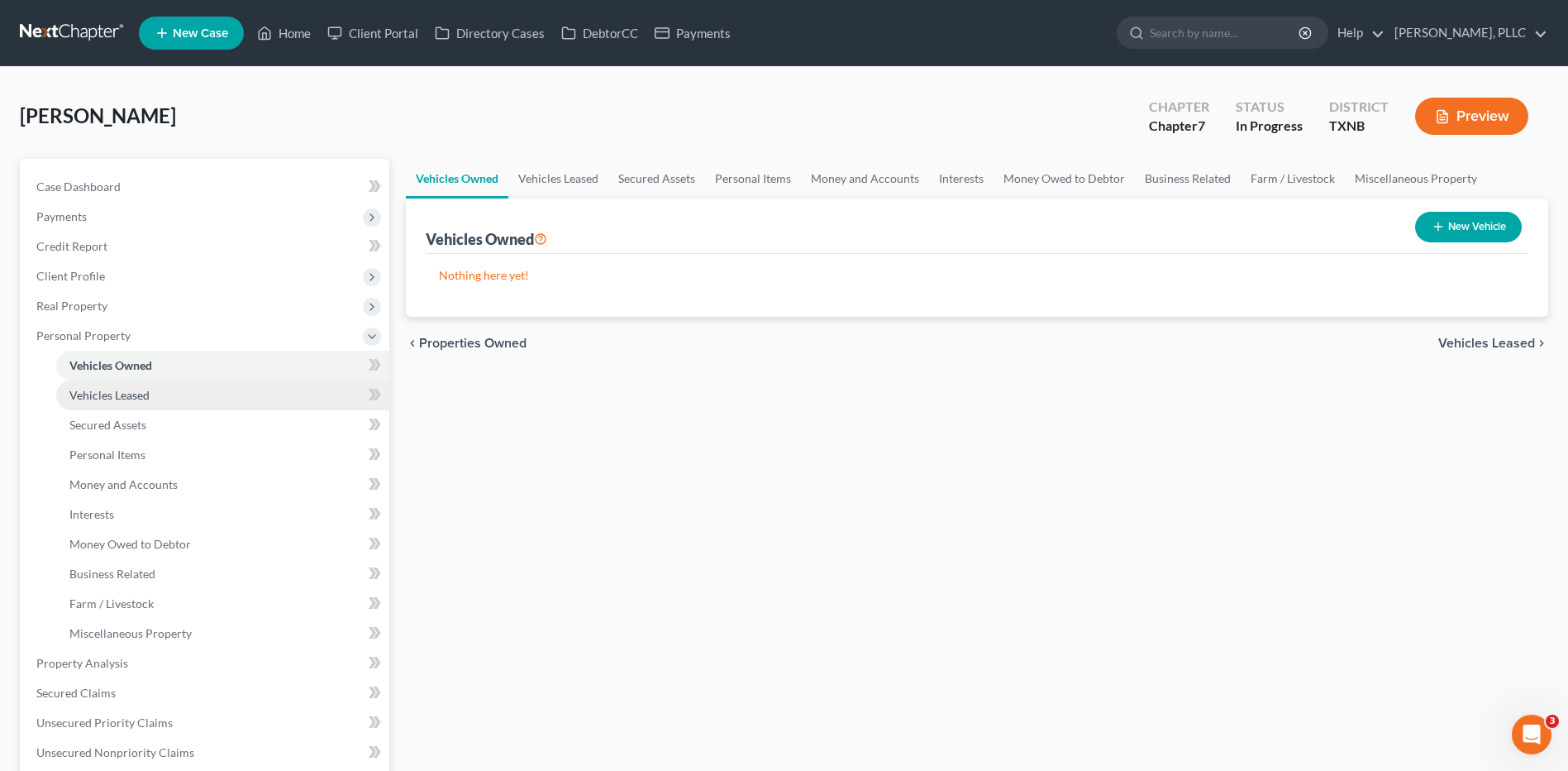
click at [108, 394] on span "Vehicles Leased" at bounding box center [109, 395] width 80 height 14
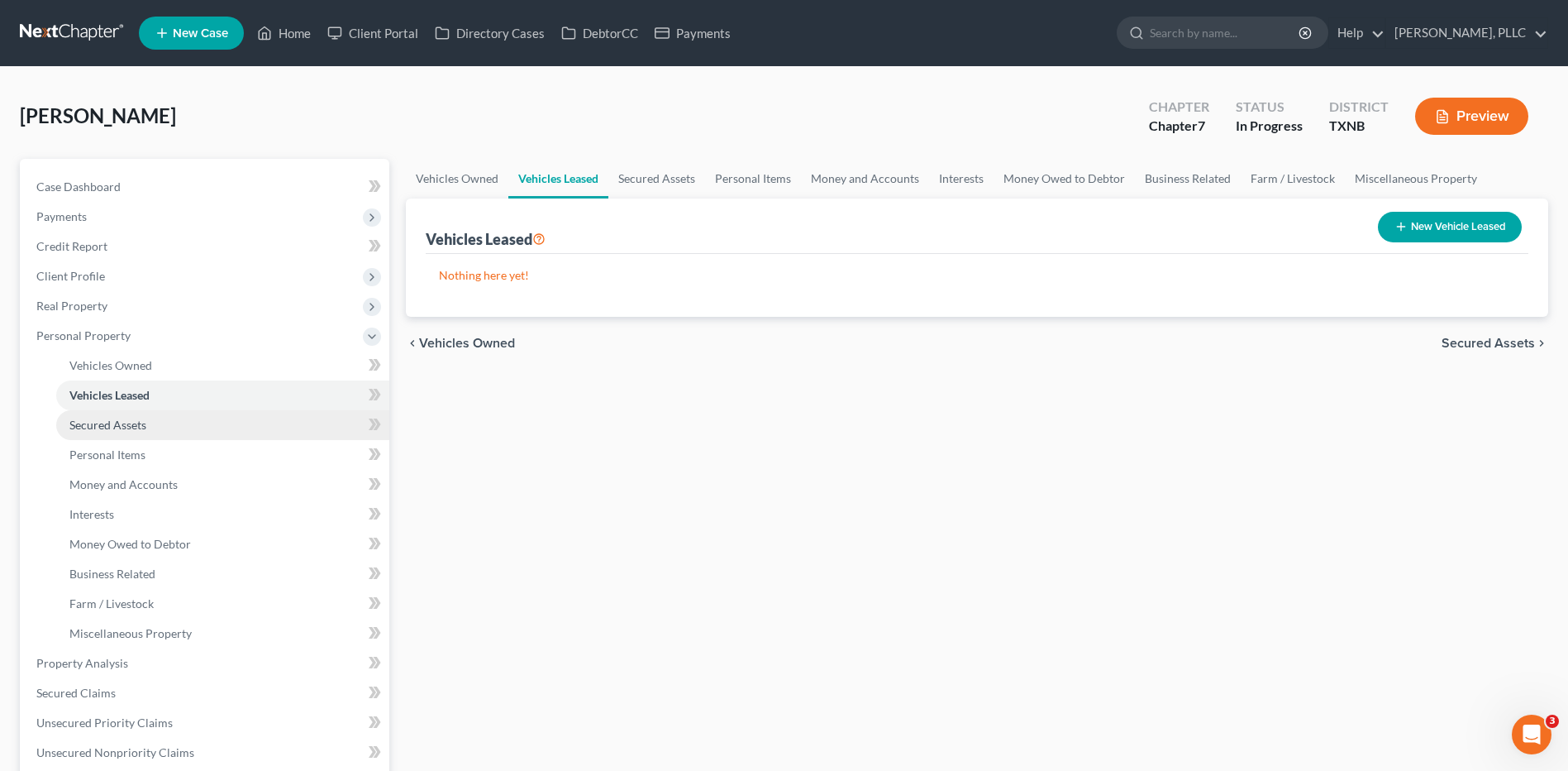
click at [124, 428] on span "Secured Assets" at bounding box center [107, 424] width 77 height 14
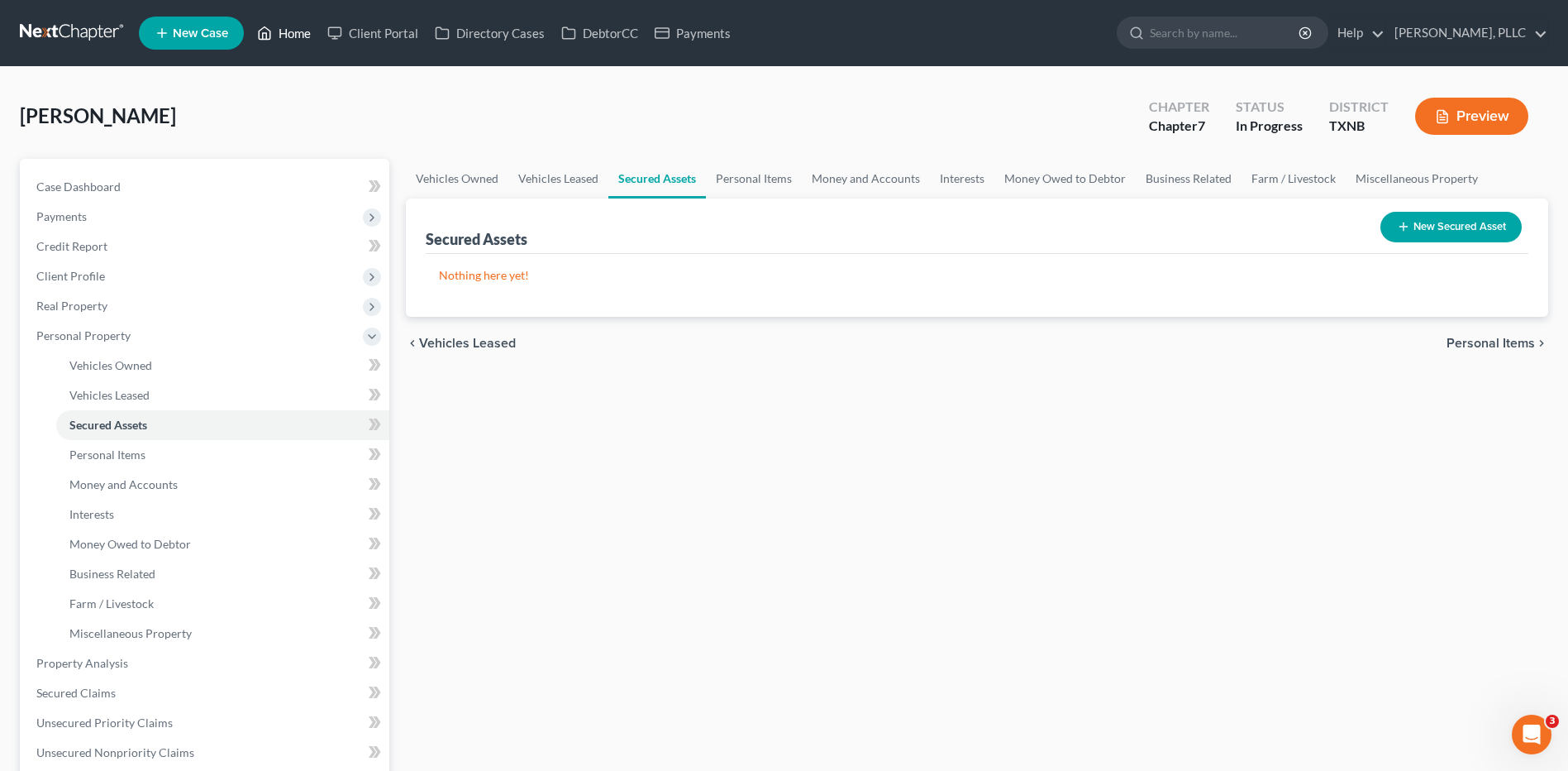
click at [305, 29] on link "Home" at bounding box center [284, 32] width 70 height 29
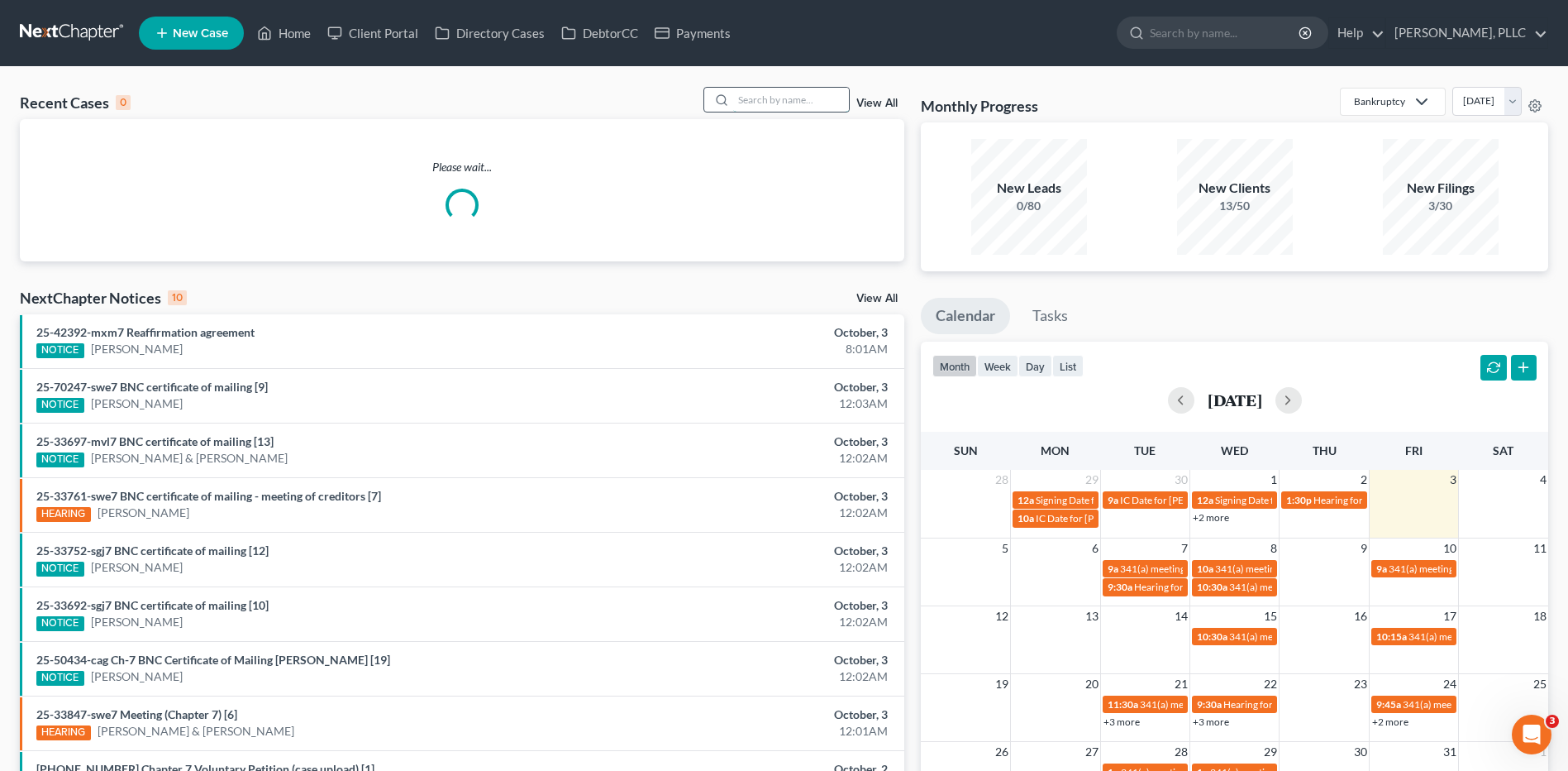
click at [769, 93] on input "search" at bounding box center [791, 99] width 116 height 24
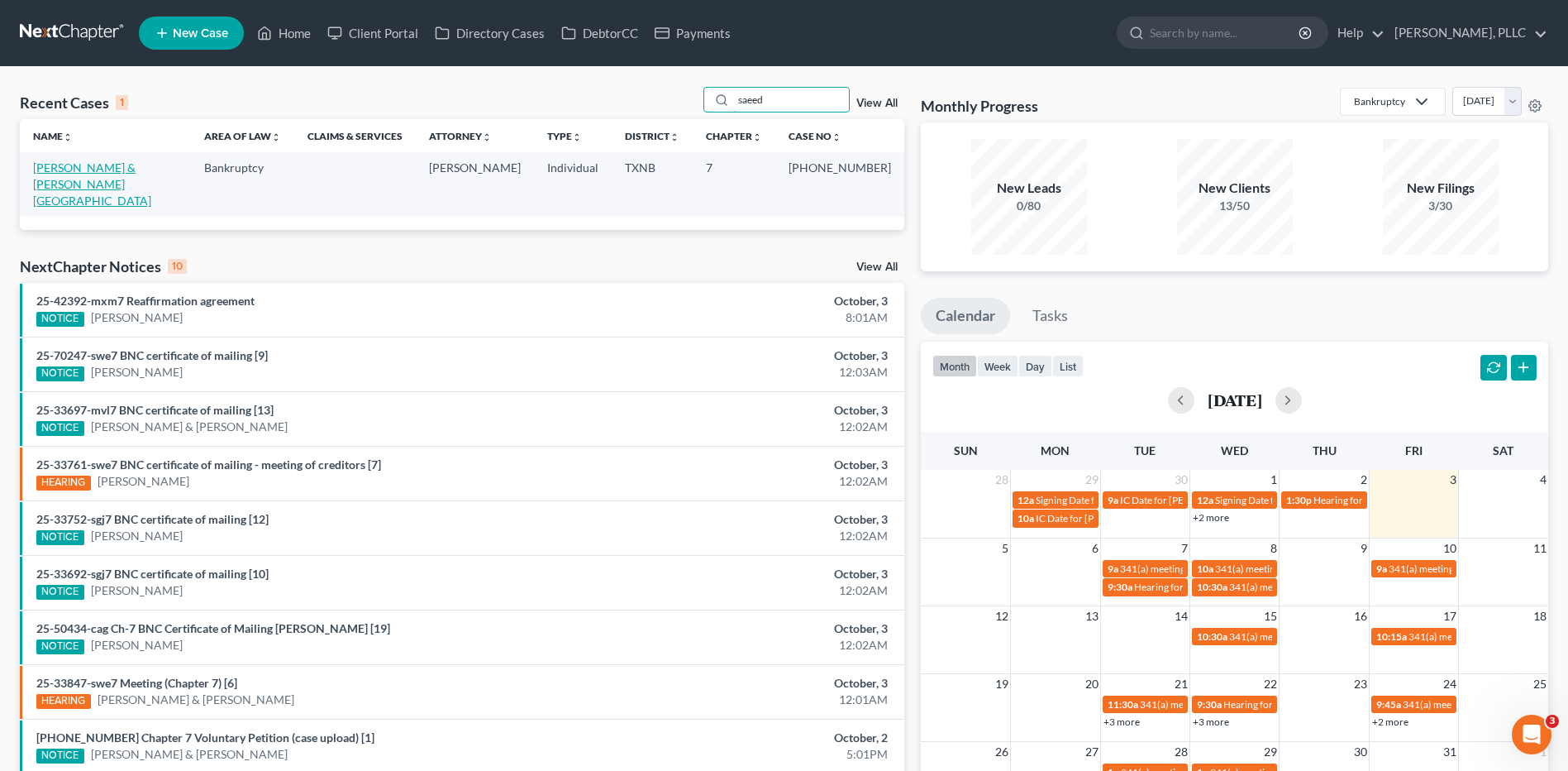
type input "saeed"
click at [79, 164] on link "[PERSON_NAME] & [PERSON_NAME][GEOGRAPHIC_DATA]" at bounding box center [92, 184] width 118 height 47
select select "4"
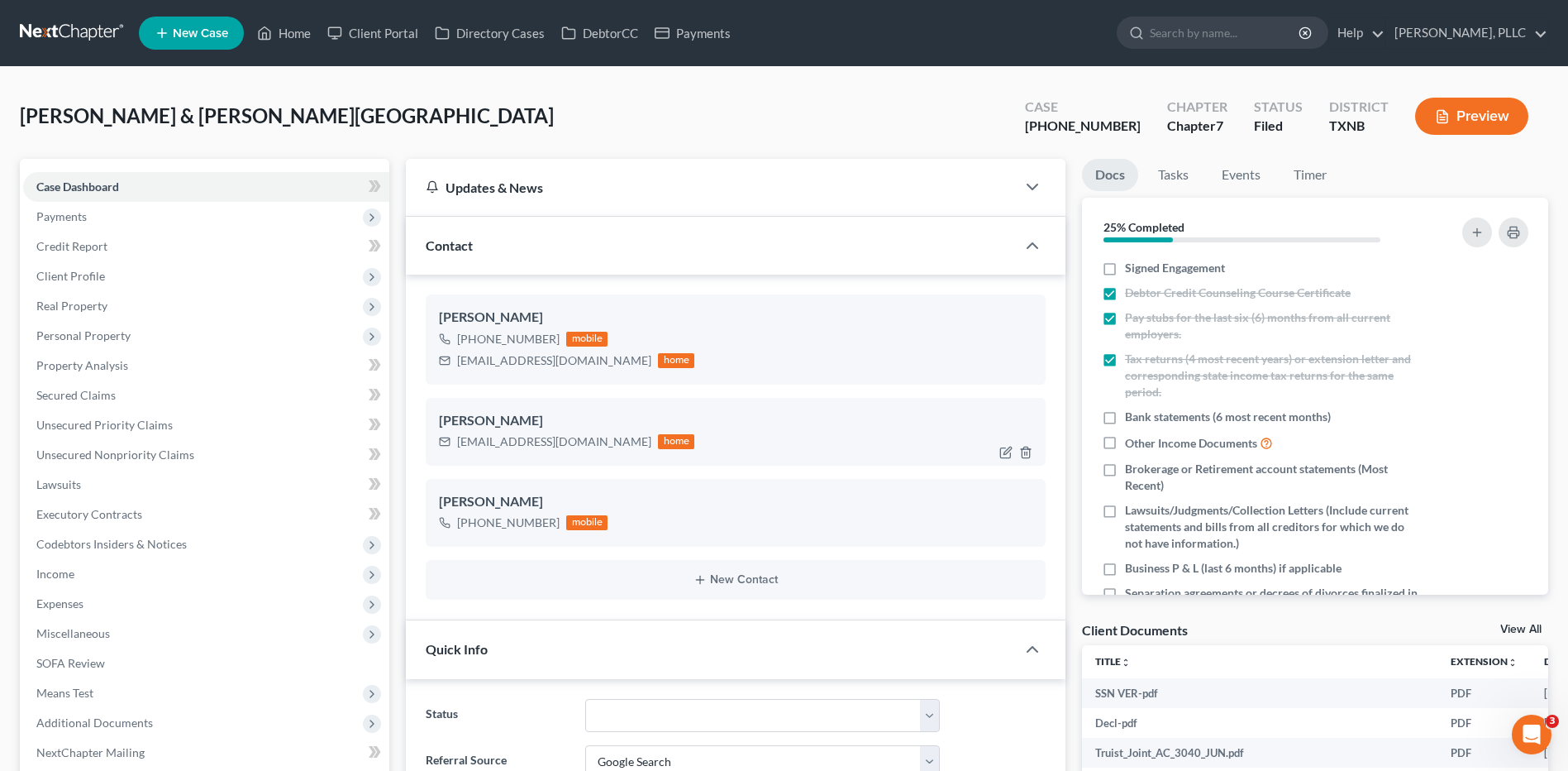
scroll to position [2232, 0]
drag, startPoint x: 458, startPoint y: 362, endPoint x: 563, endPoint y: 358, distance: 105.1
click at [563, 358] on div "[EMAIL_ADDRESS][DOMAIN_NAME]" at bounding box center [554, 360] width 194 height 16
copy div "[EMAIL_ADDRESS][DOMAIN_NAME]"
drag, startPoint x: 458, startPoint y: 439, endPoint x: 564, endPoint y: 440, distance: 106.0
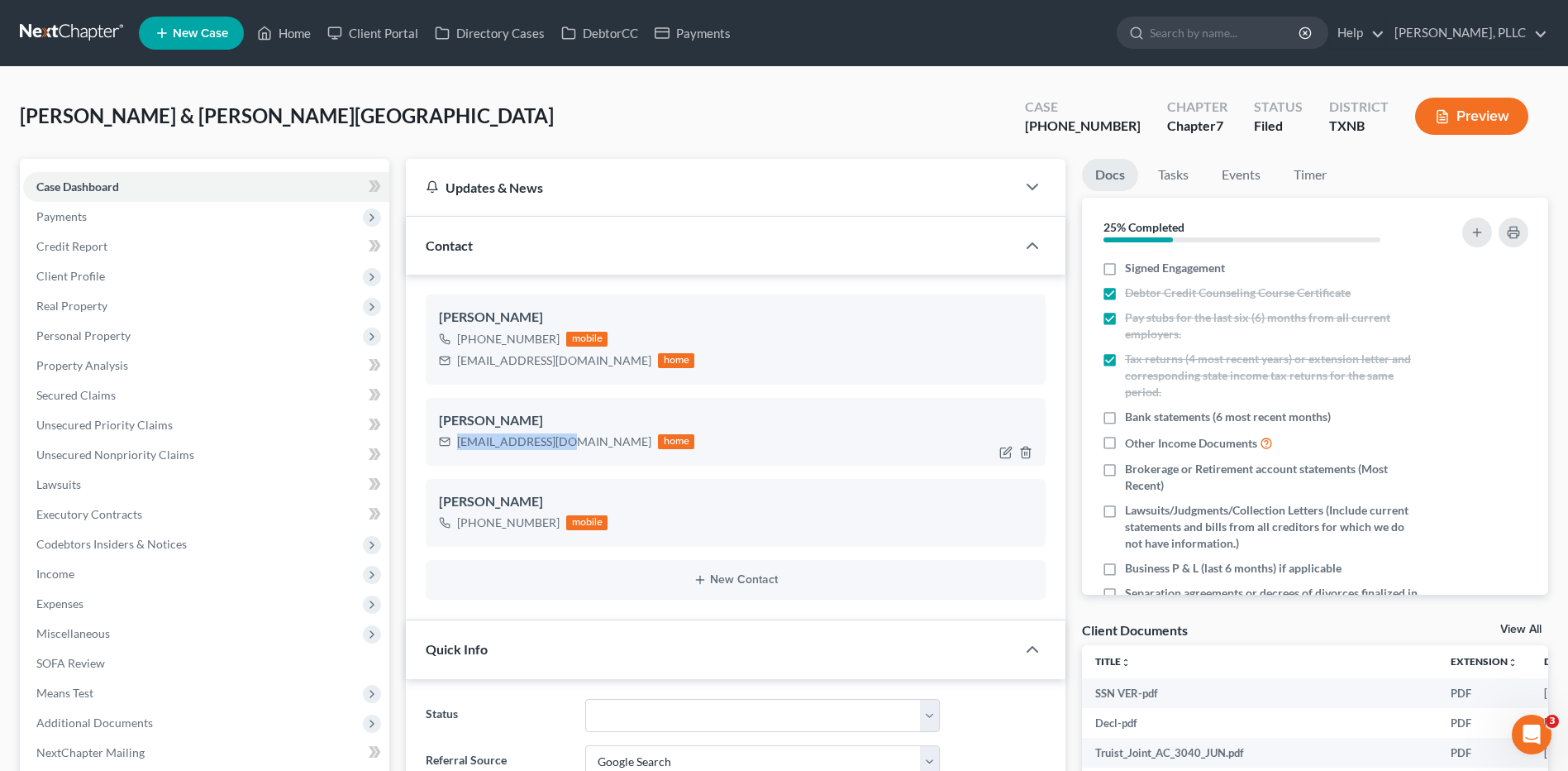
click at [568, 436] on div "[EMAIL_ADDRESS][DOMAIN_NAME] home" at bounding box center [567, 441] width 256 height 22
copy div "[EMAIL_ADDRESS][DOMAIN_NAME]"
